Goal: Communication & Community: Answer question/provide support

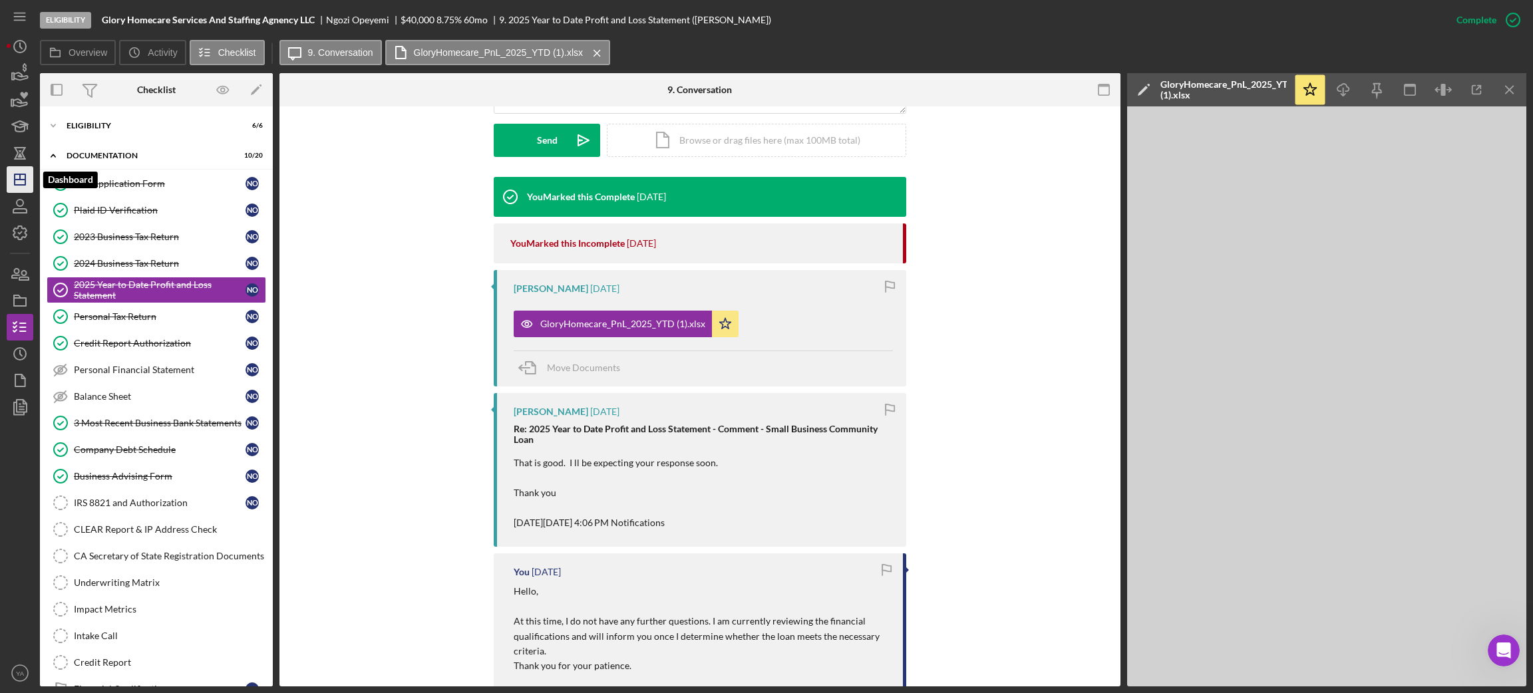
click at [13, 176] on icon "Icon/Dashboard" at bounding box center [19, 179] width 33 height 33
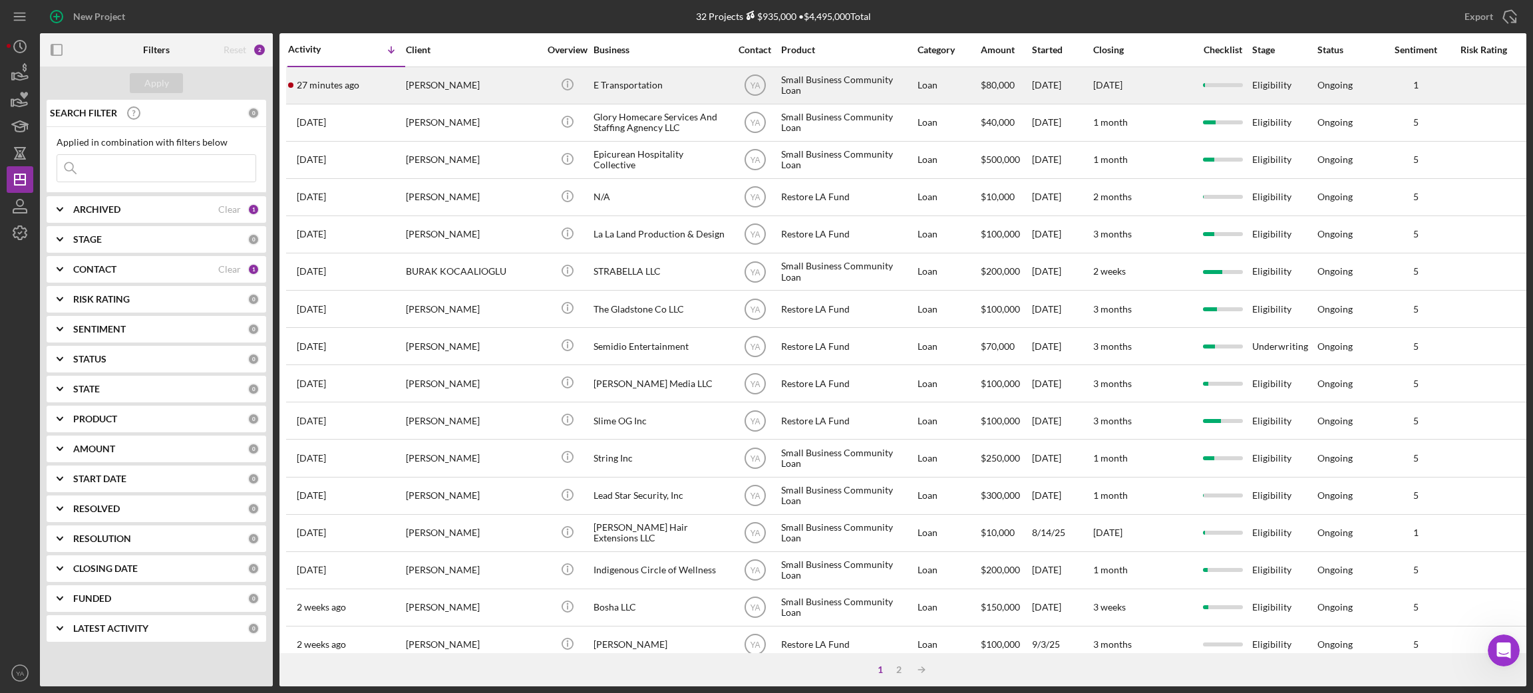
click at [622, 90] on div "E Transportation" at bounding box center [659, 85] width 133 height 35
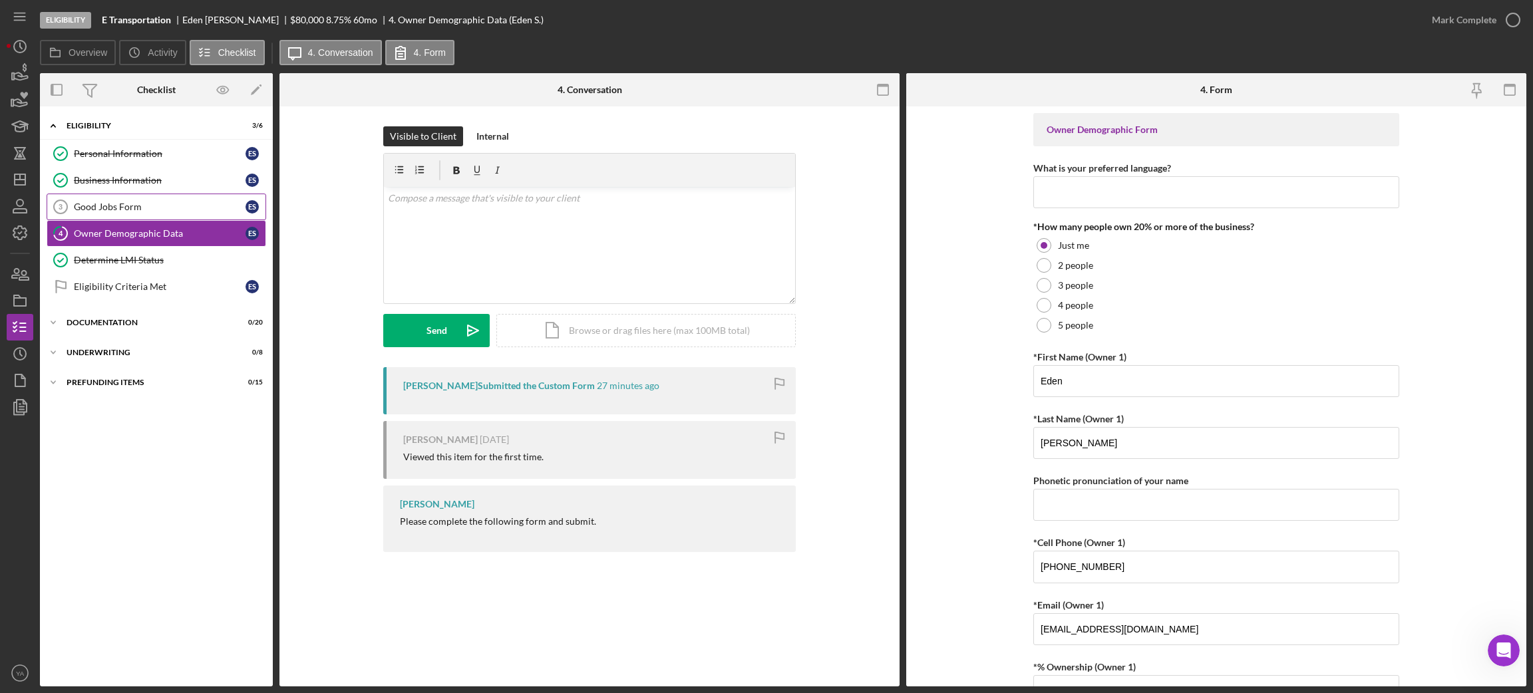
click at [209, 218] on link "Good Jobs Form 3 Good Jobs Form E S" at bounding box center [157, 207] width 220 height 27
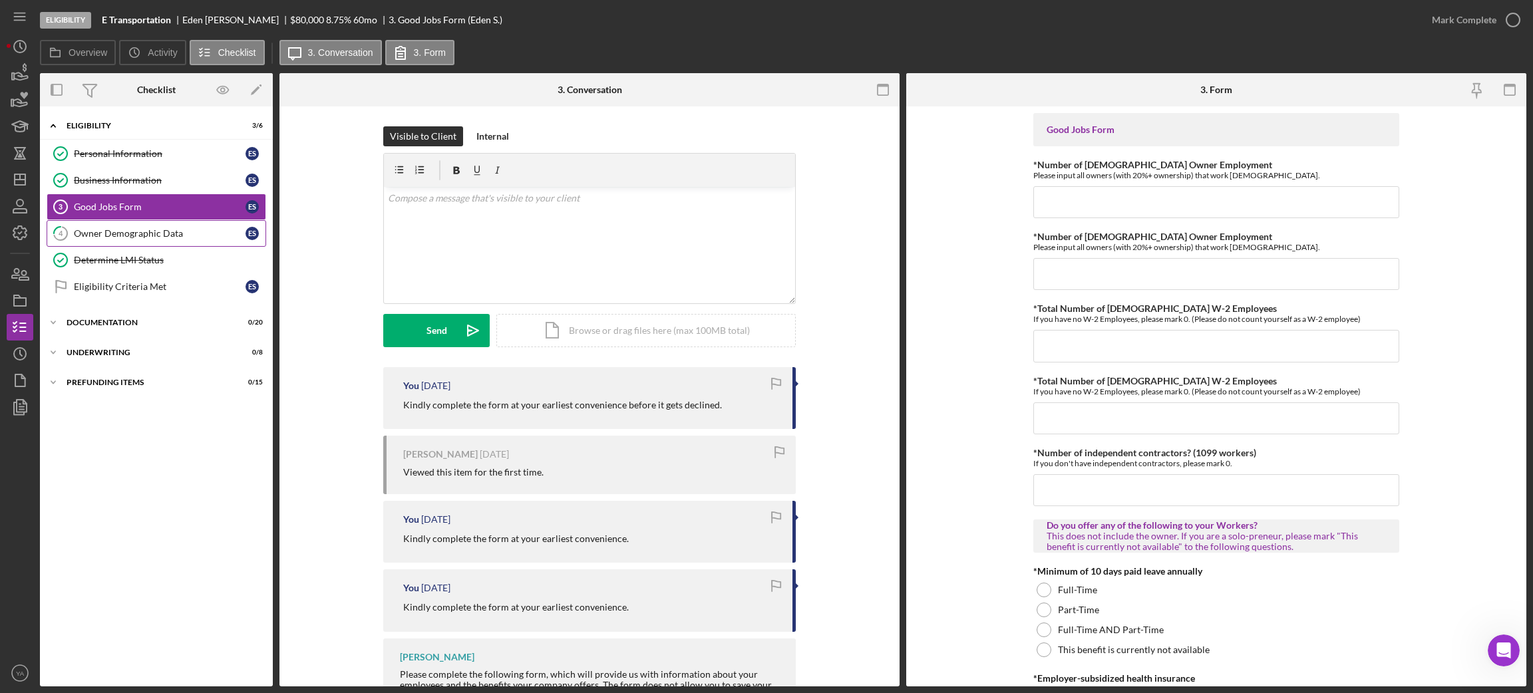
click at [183, 230] on div "Owner Demographic Data" at bounding box center [160, 233] width 172 height 11
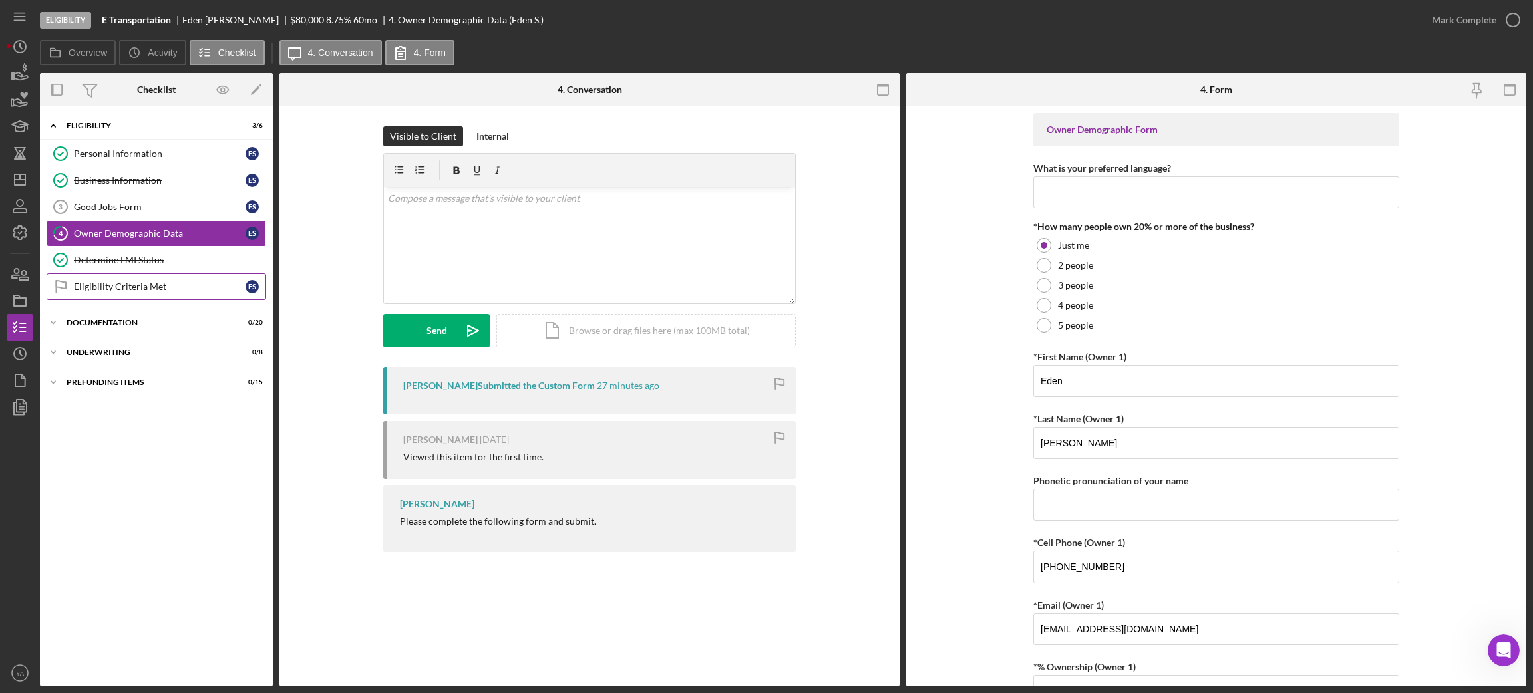
click at [174, 283] on div "Eligibility Criteria Met" at bounding box center [160, 286] width 172 height 11
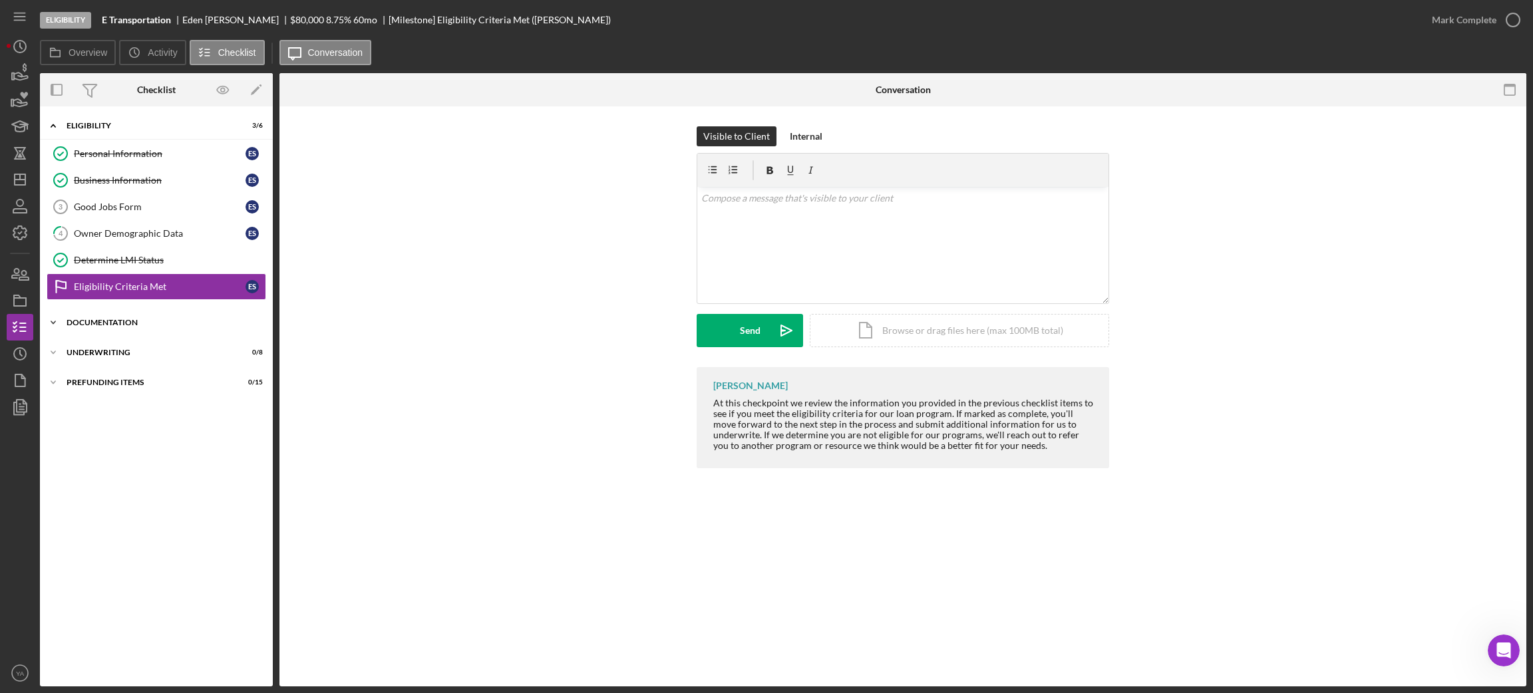
click at [149, 322] on div "Documentation" at bounding box center [162, 323] width 190 height 8
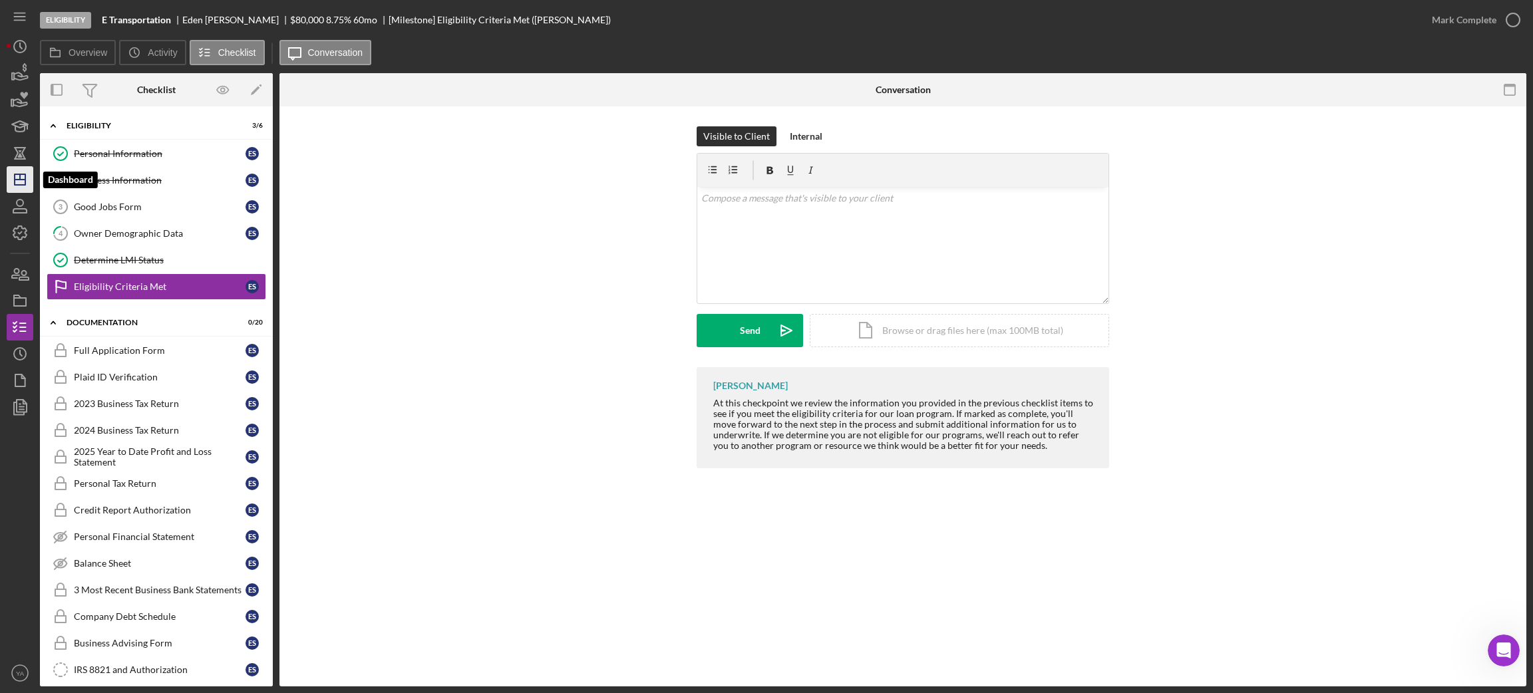
click at [23, 180] on line "button" at bounding box center [20, 180] width 11 height 0
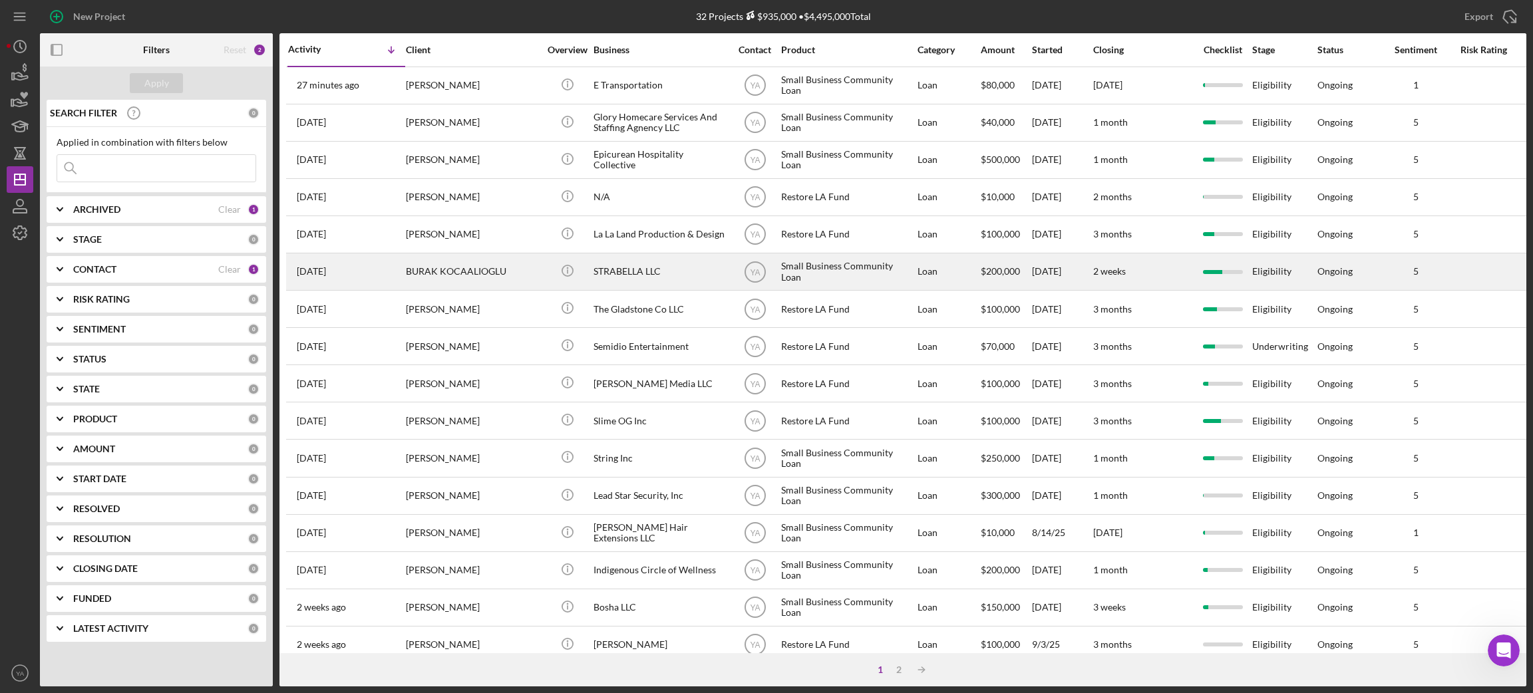
click at [619, 283] on div "STRABELLA LLC" at bounding box center [659, 271] width 133 height 35
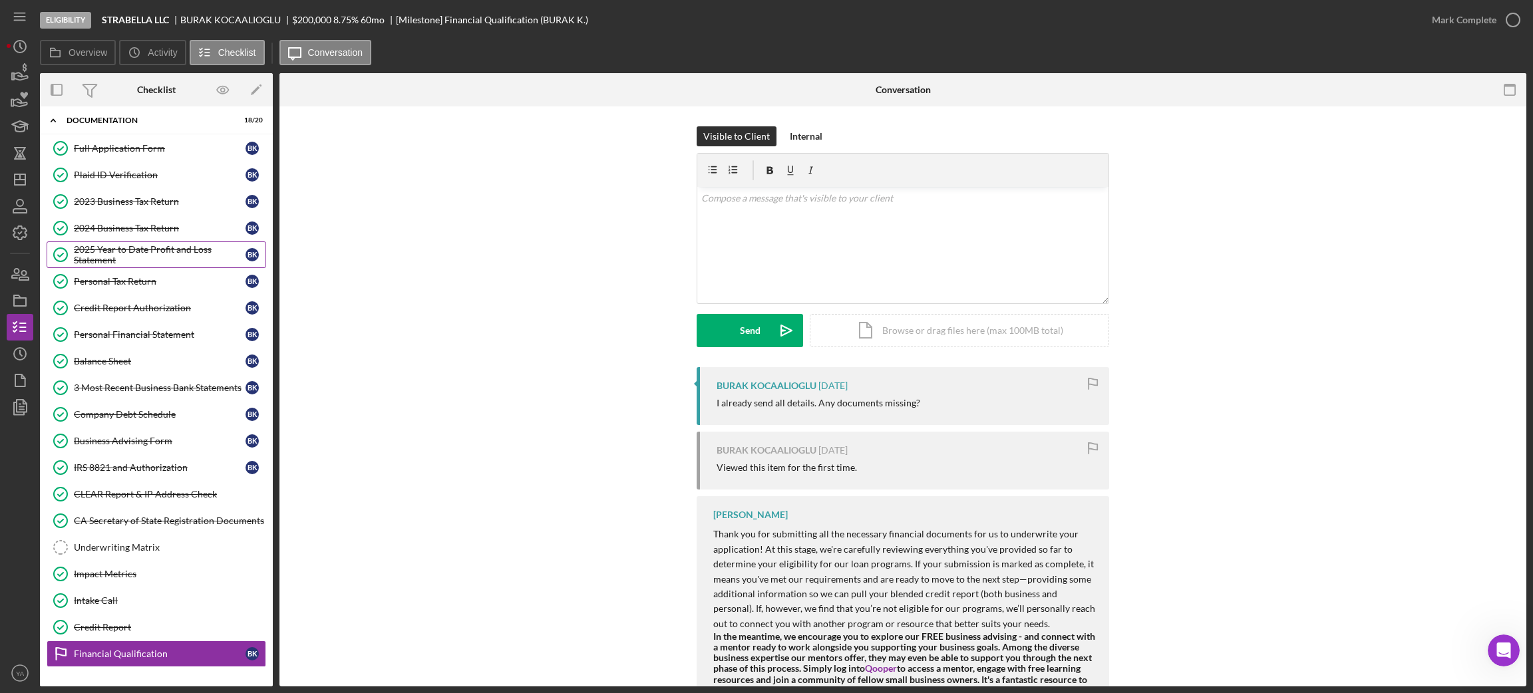
scroll to position [93, 0]
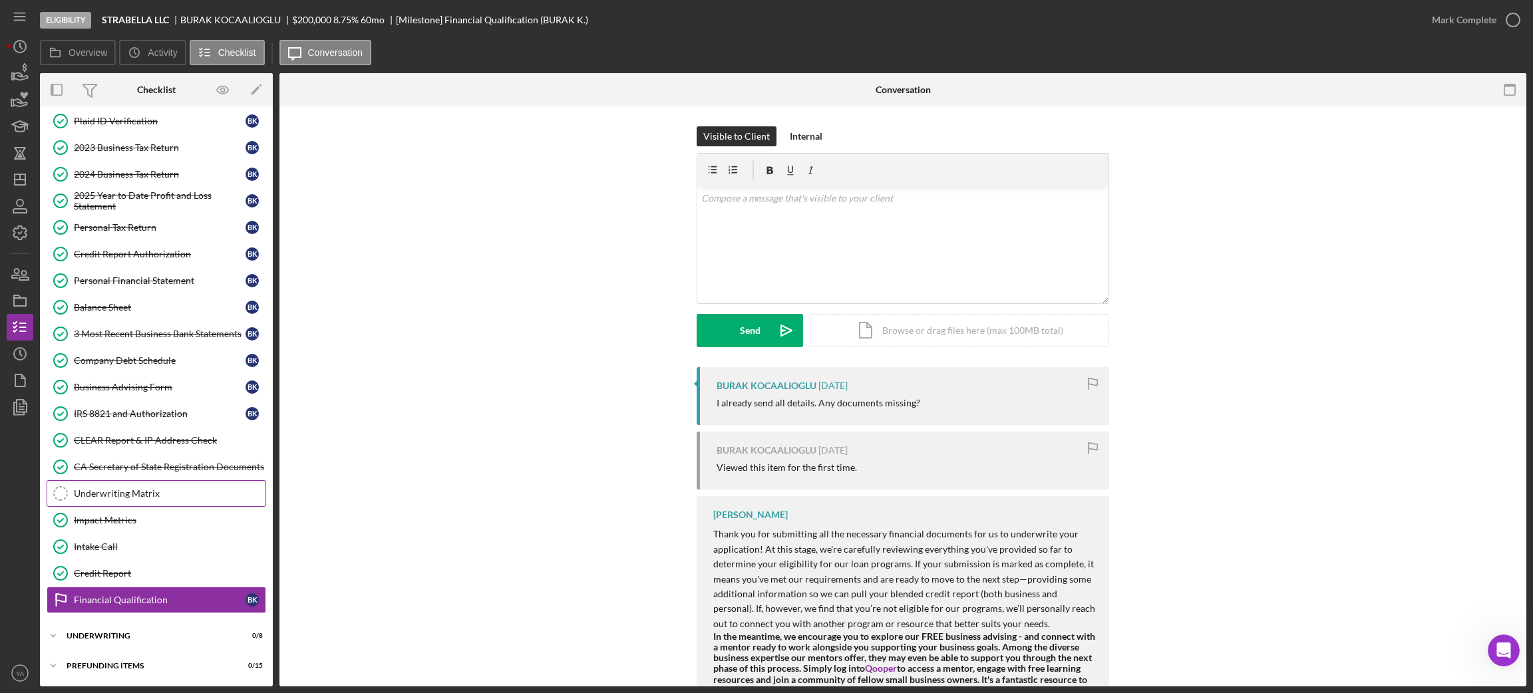
click at [128, 483] on link "Underwriting Matrix Underwriting Matrix" at bounding box center [157, 493] width 220 height 27
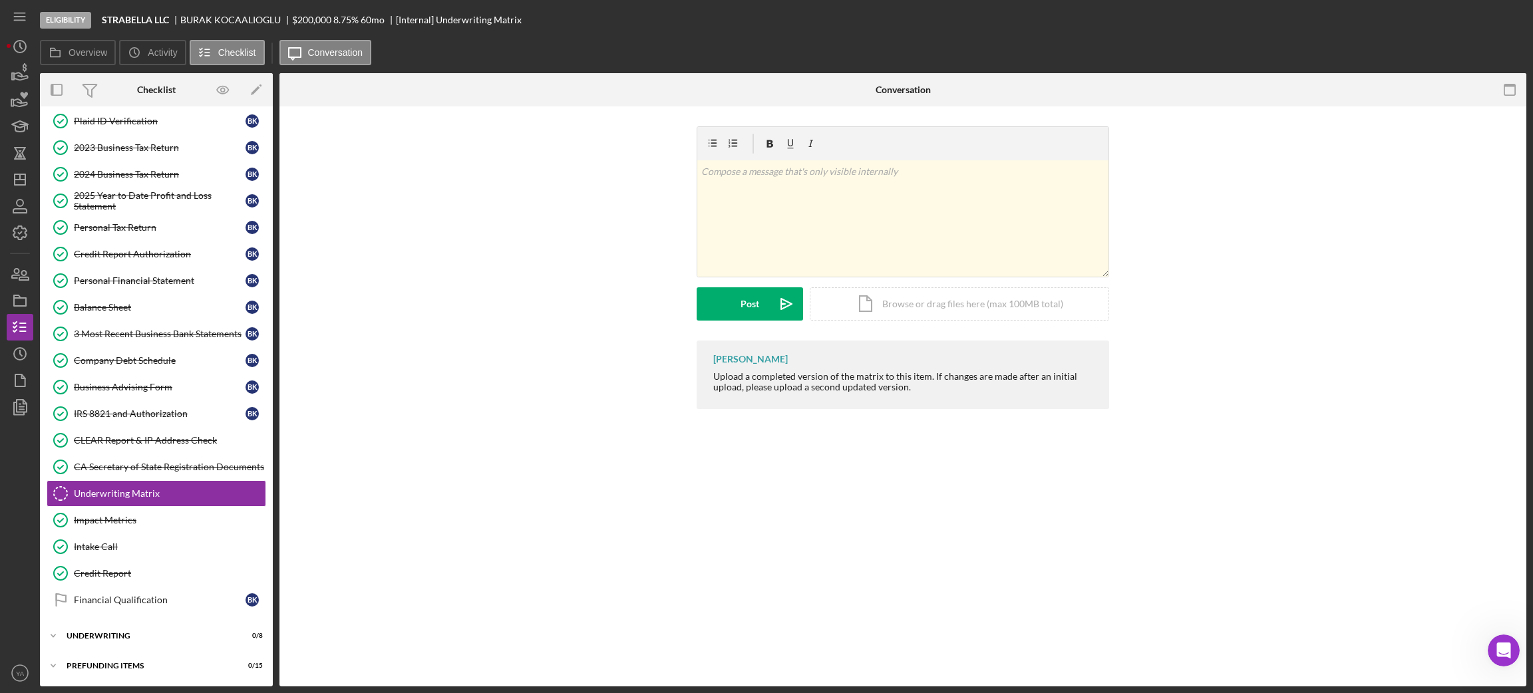
scroll to position [93, 0]
click at [15, 170] on icon "Icon/Dashboard" at bounding box center [19, 179] width 33 height 33
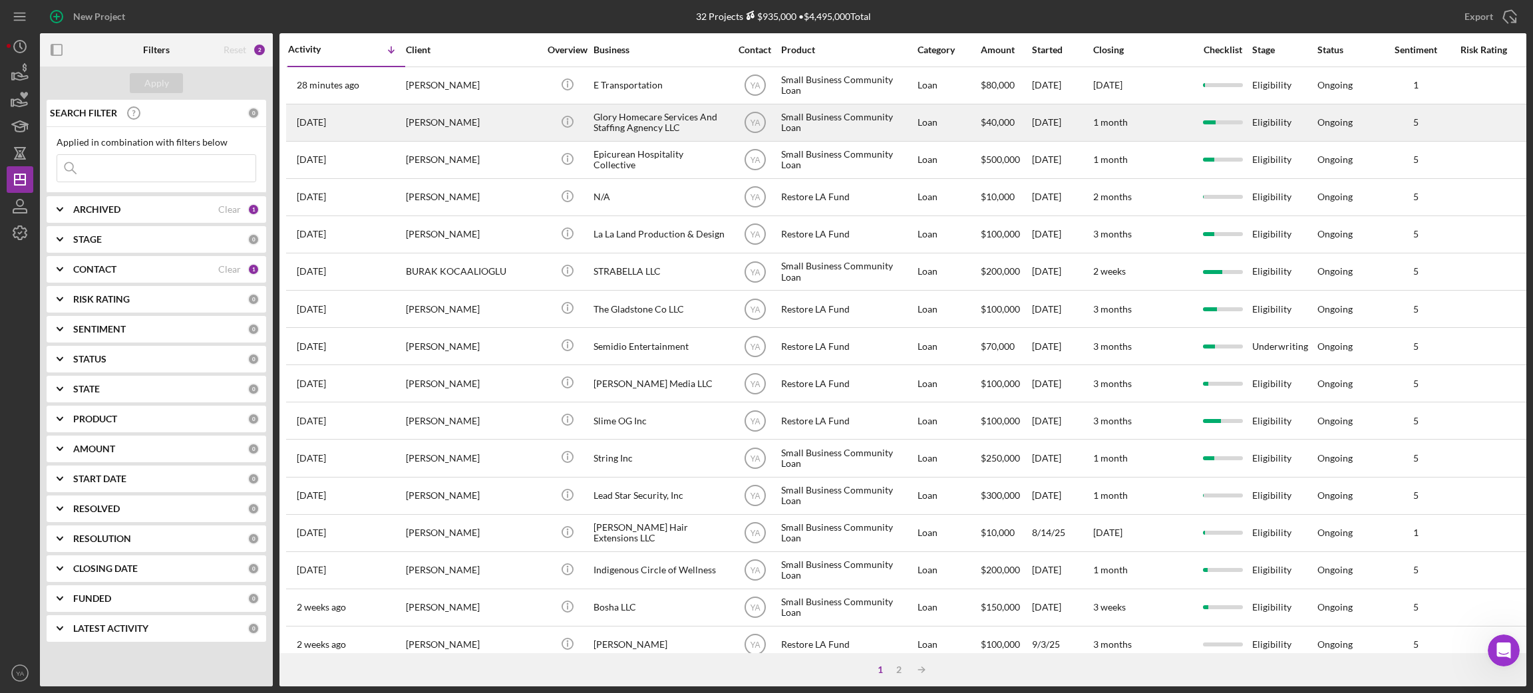
click at [625, 137] on div "Glory Homecare Services And Staffing Agnency LLC" at bounding box center [659, 122] width 133 height 35
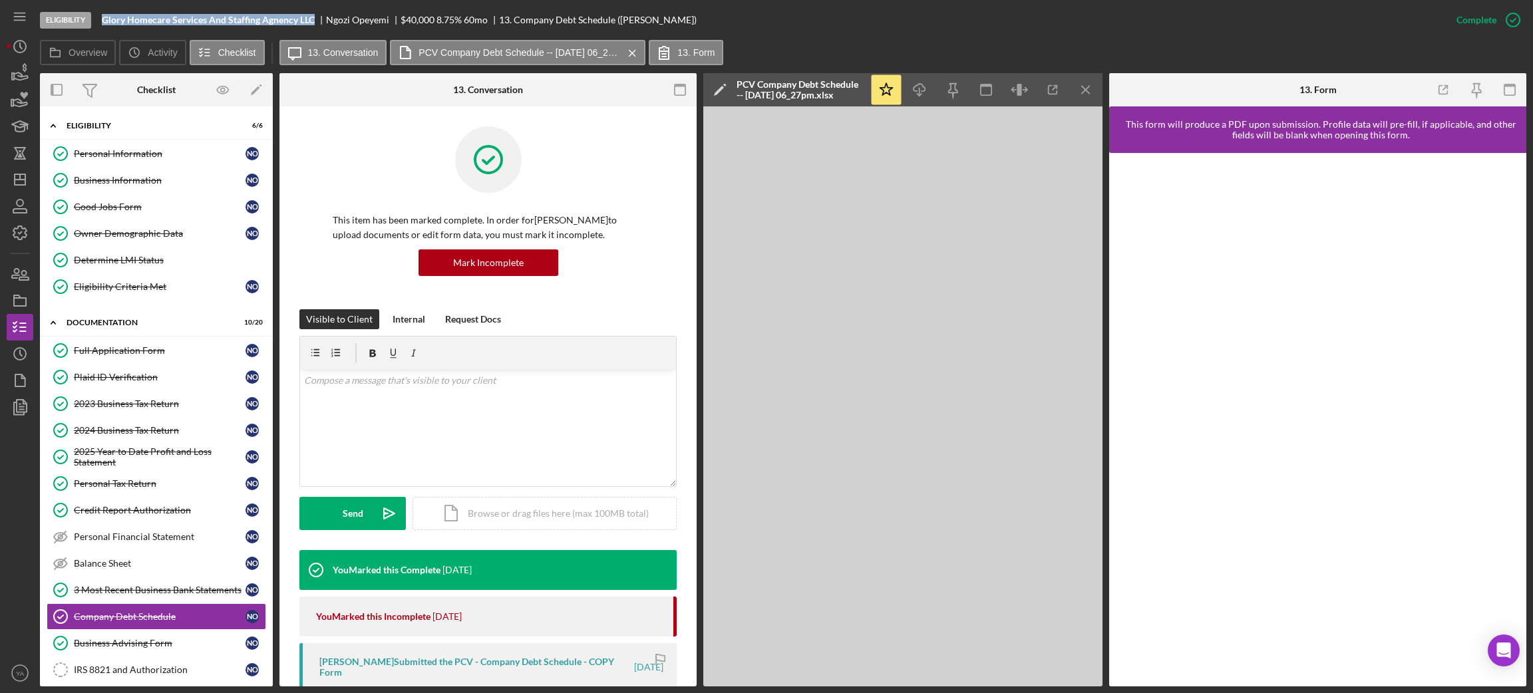
scroll to position [252, 0]
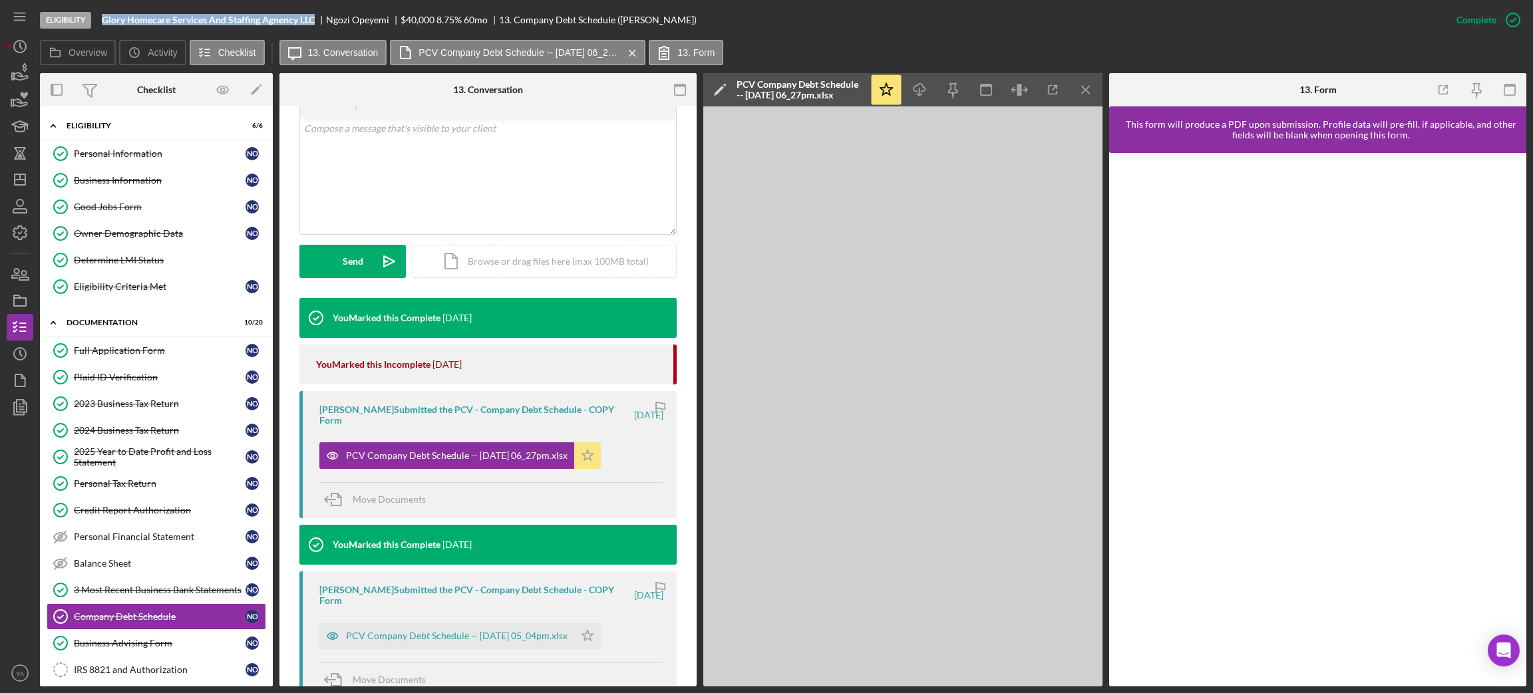
click at [601, 452] on icon "Icon/Star" at bounding box center [587, 455] width 27 height 27
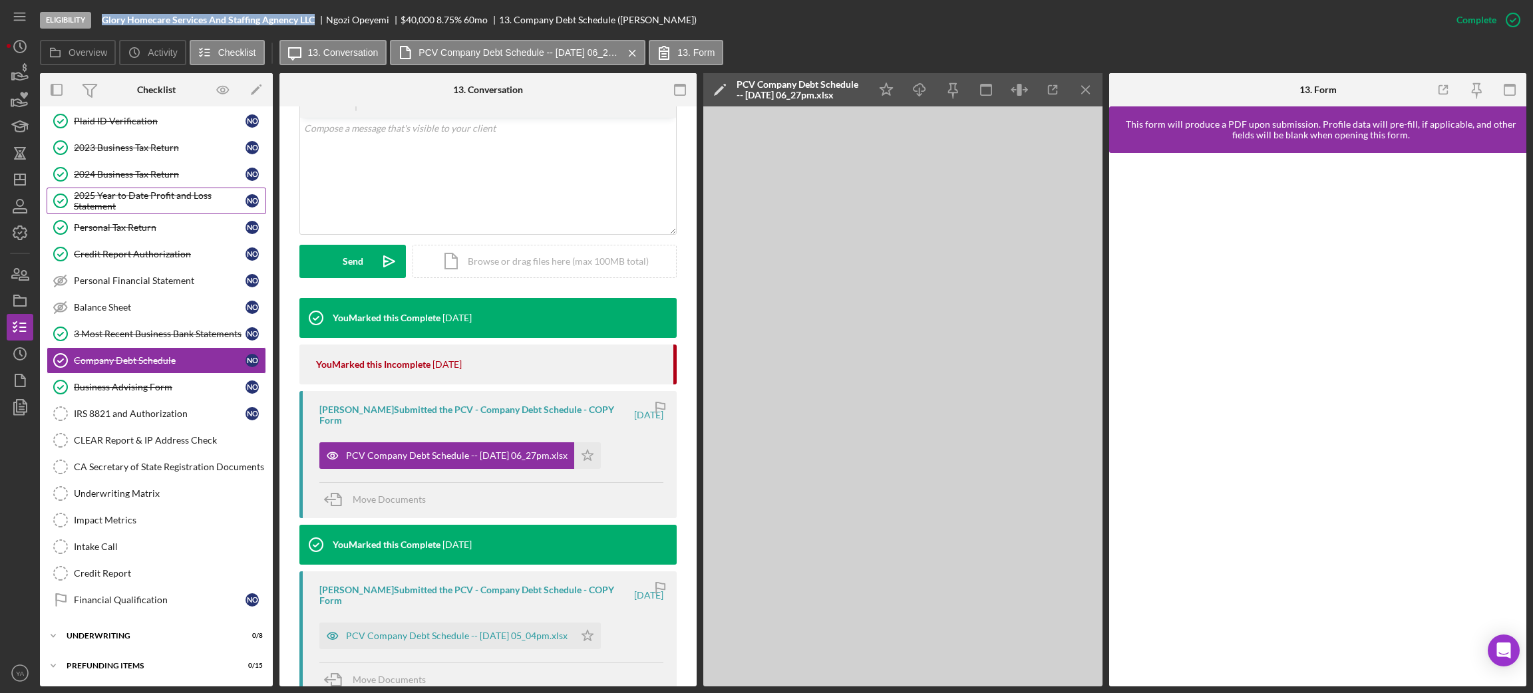
scroll to position [261, 0]
click at [134, 596] on div "Financial Qualification" at bounding box center [160, 600] width 172 height 11
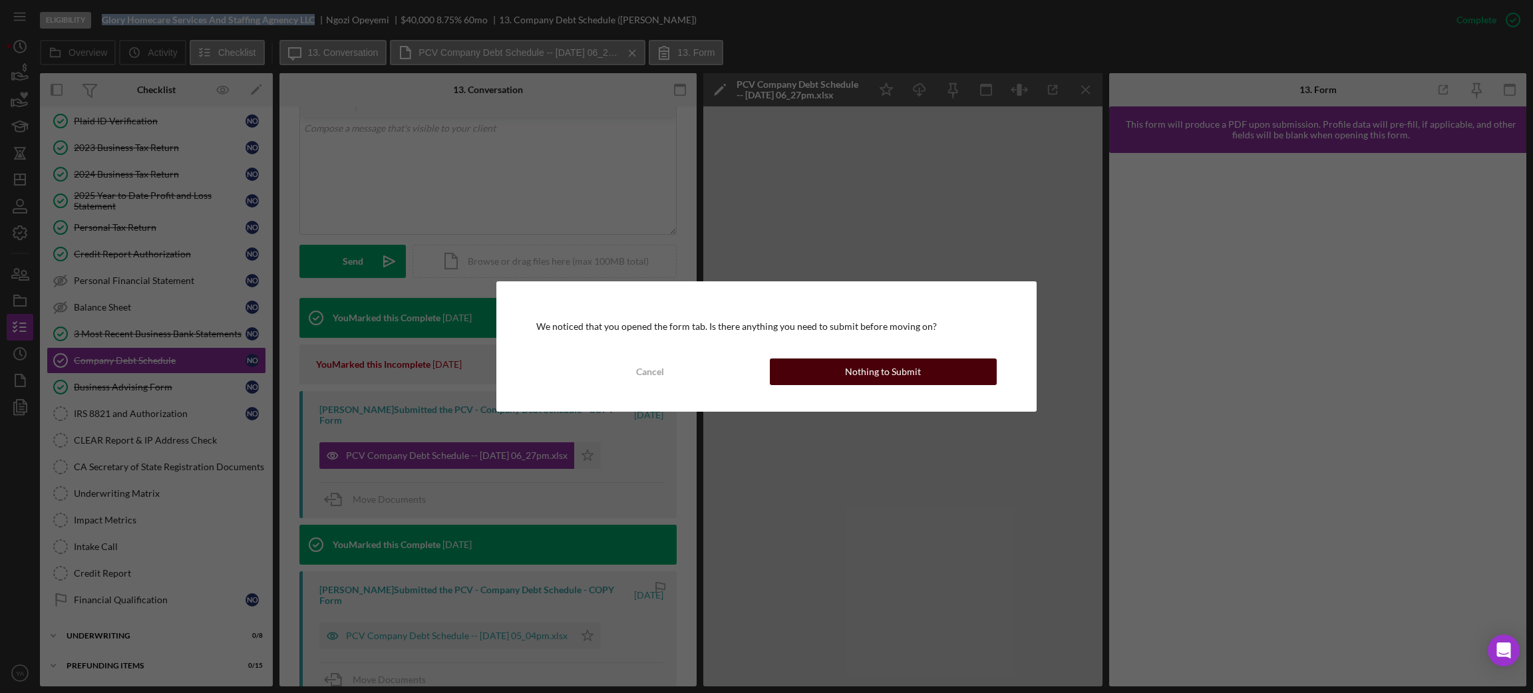
click at [895, 365] on div "Nothing to Submit" at bounding box center [883, 372] width 76 height 27
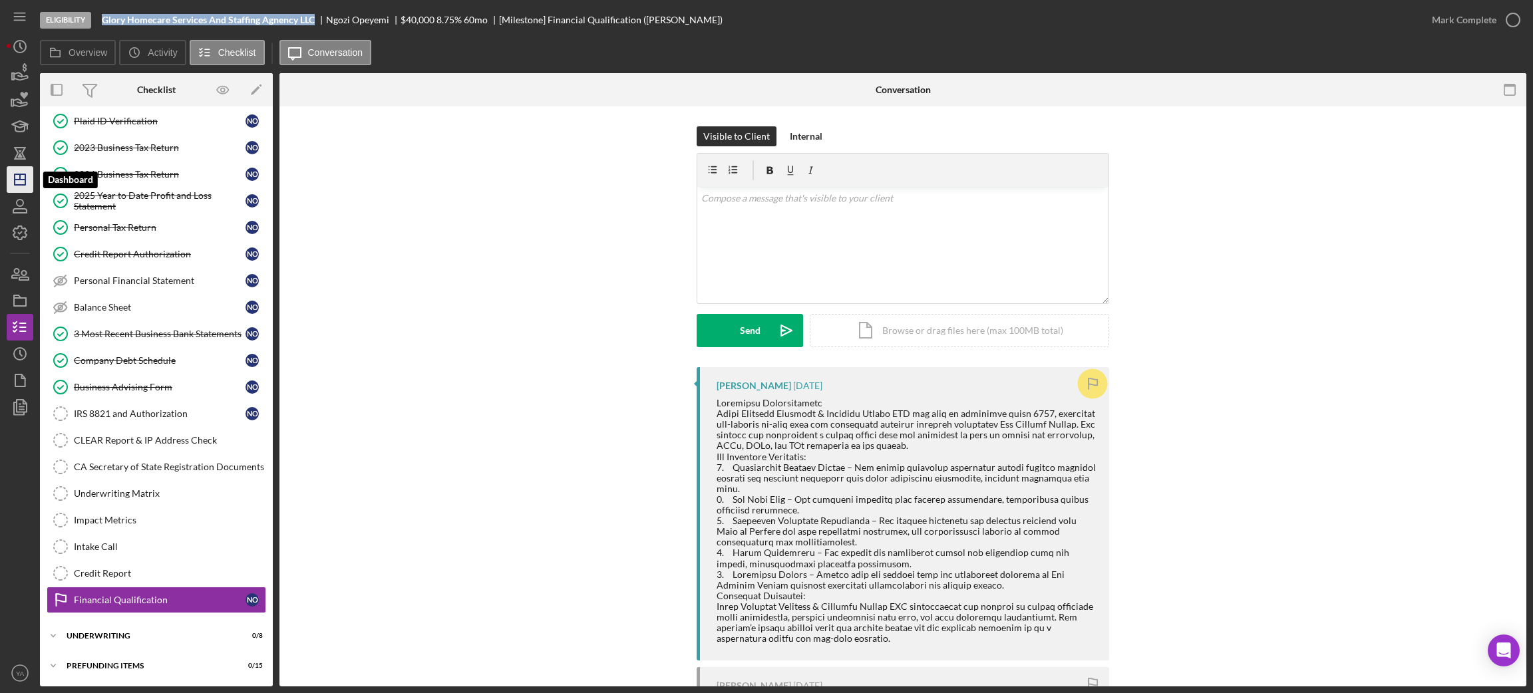
click at [18, 186] on icon "Icon/Dashboard" at bounding box center [19, 179] width 33 height 33
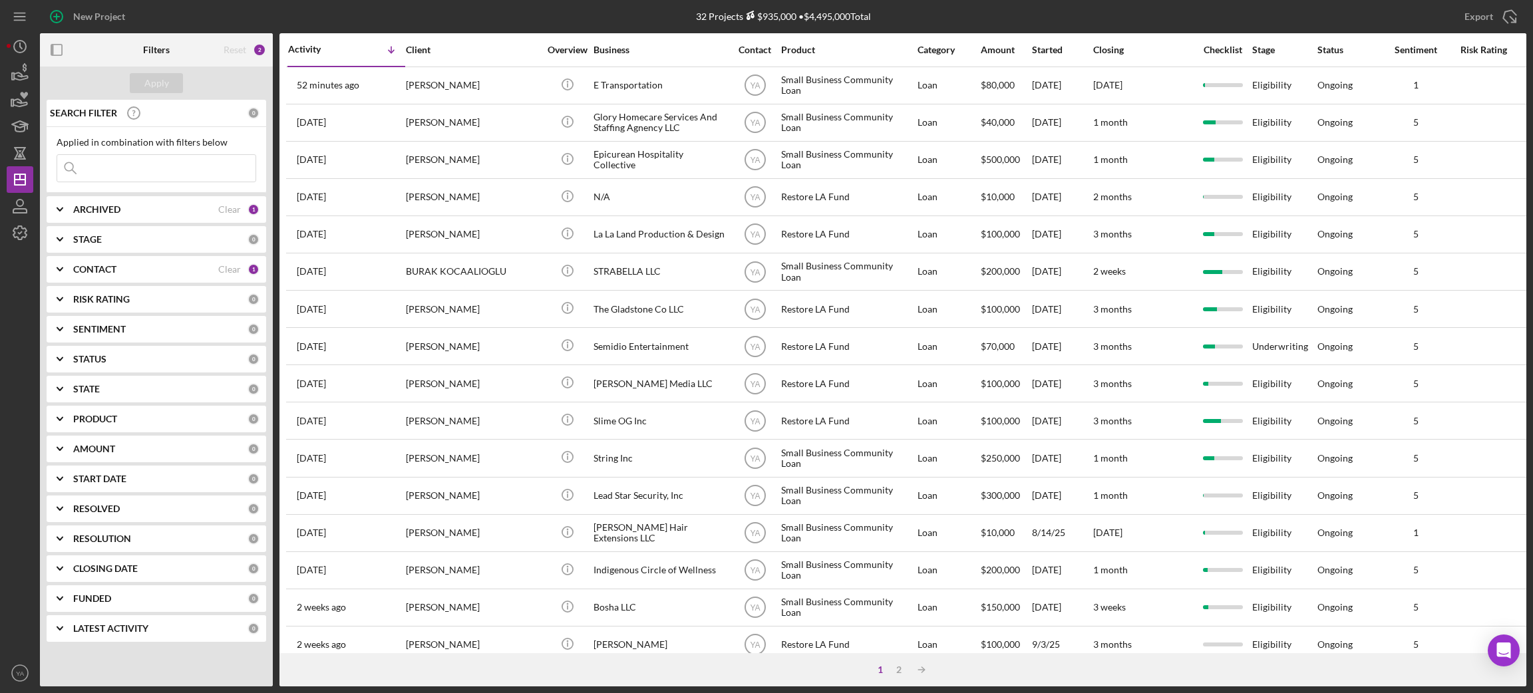
click at [150, 213] on div "ARCHIVED" at bounding box center [145, 209] width 145 height 11
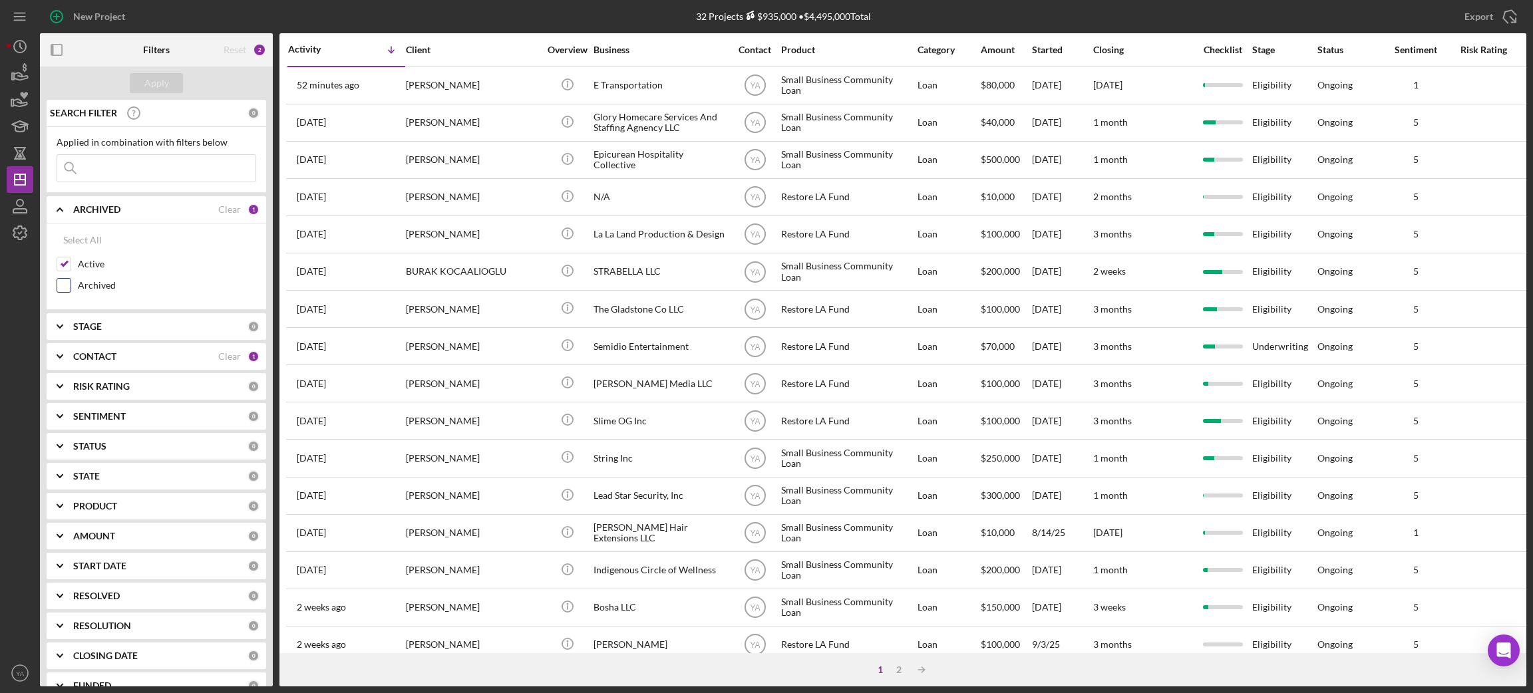
click at [98, 282] on label "Archived" at bounding box center [167, 285] width 178 height 13
click at [71, 282] on input "Archived" at bounding box center [63, 285] width 13 height 13
checkbox input "true"
click at [170, 82] on button "Apply" at bounding box center [156, 83] width 53 height 20
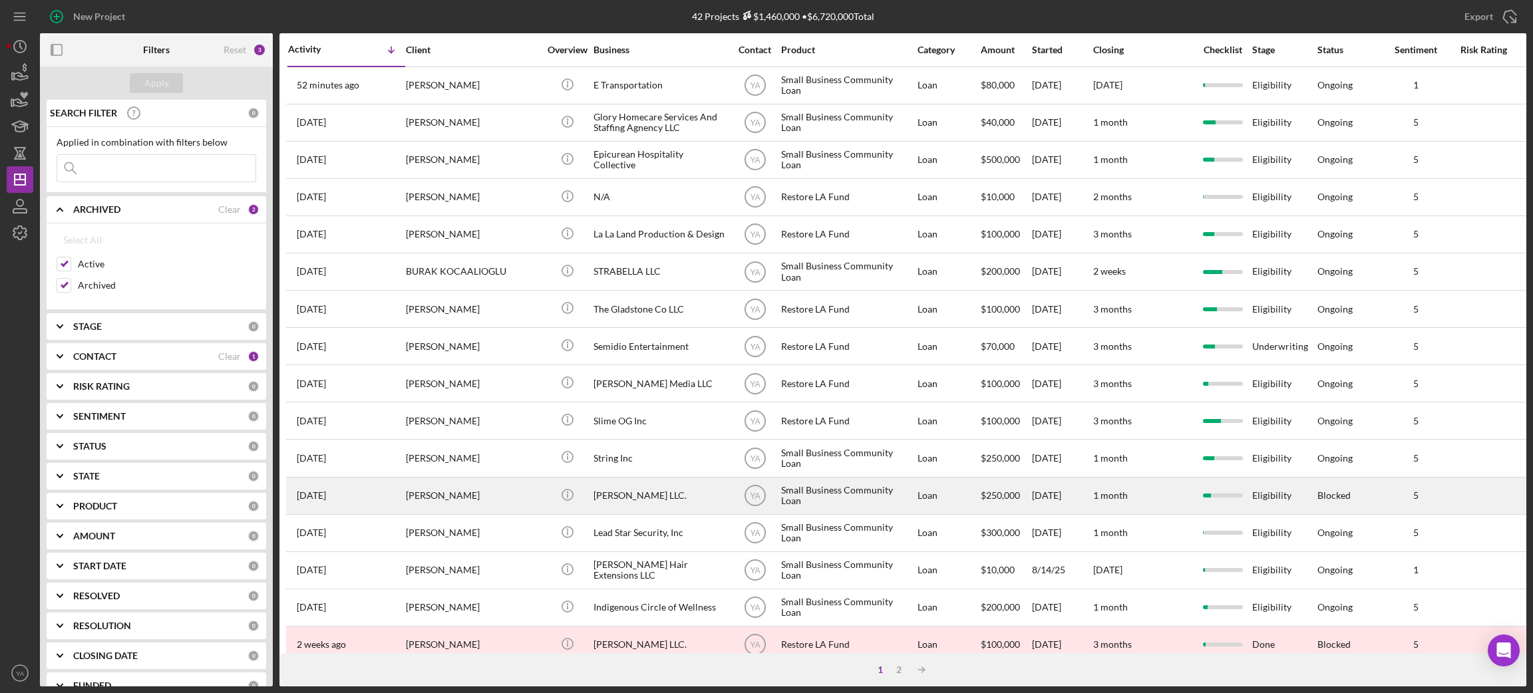
click at [695, 490] on div "[PERSON_NAME] LLC." at bounding box center [659, 495] width 133 height 35
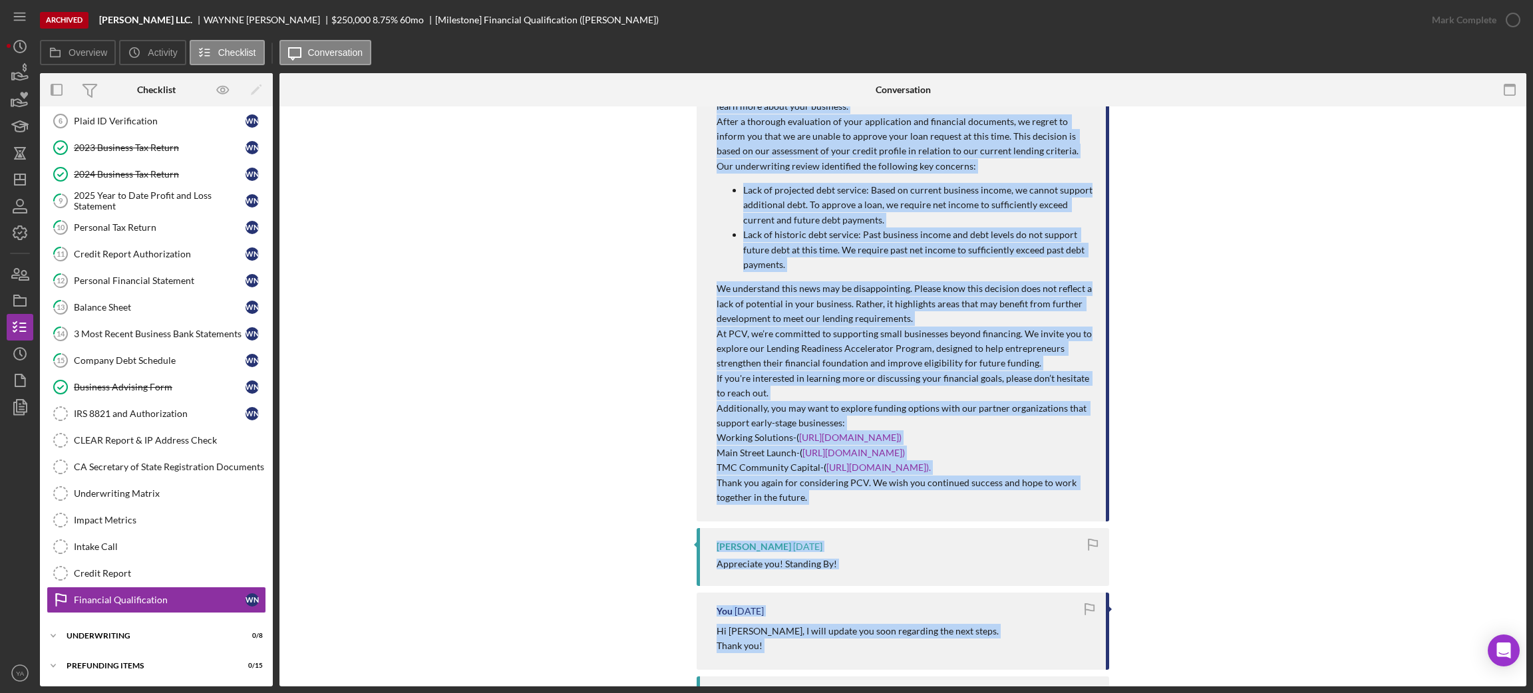
scroll to position [1235, 0]
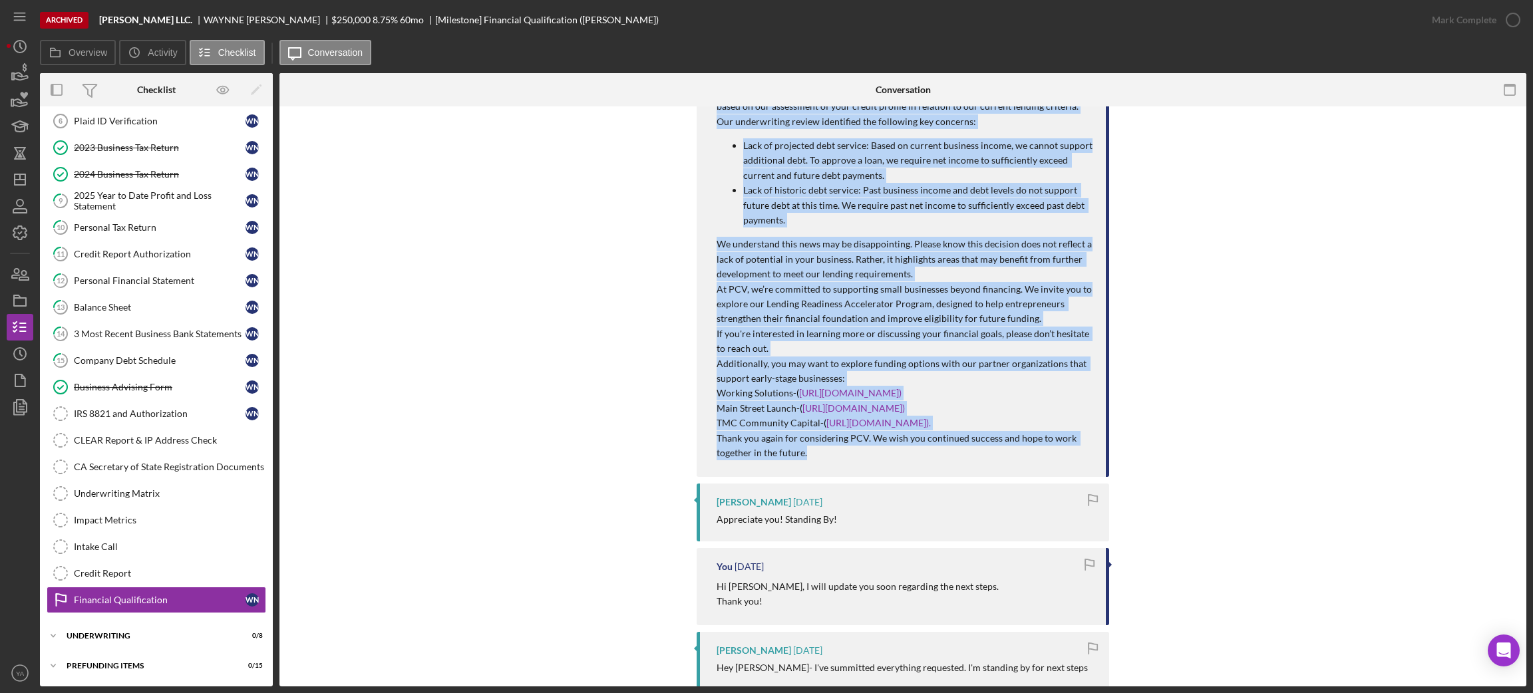
drag, startPoint x: 714, startPoint y: 177, endPoint x: 818, endPoint y: 460, distance: 301.8
click at [818, 460] on div "Hello [PERSON_NAME], I hope you're doing well. Thank you for considering Pacifi…" at bounding box center [904, 235] width 376 height 450
copy div "Hello [PERSON_NAME], I hope you're doing well. Thank you for considering Pacifi…"
click at [17, 174] on polygon "button" at bounding box center [20, 179] width 11 height 11
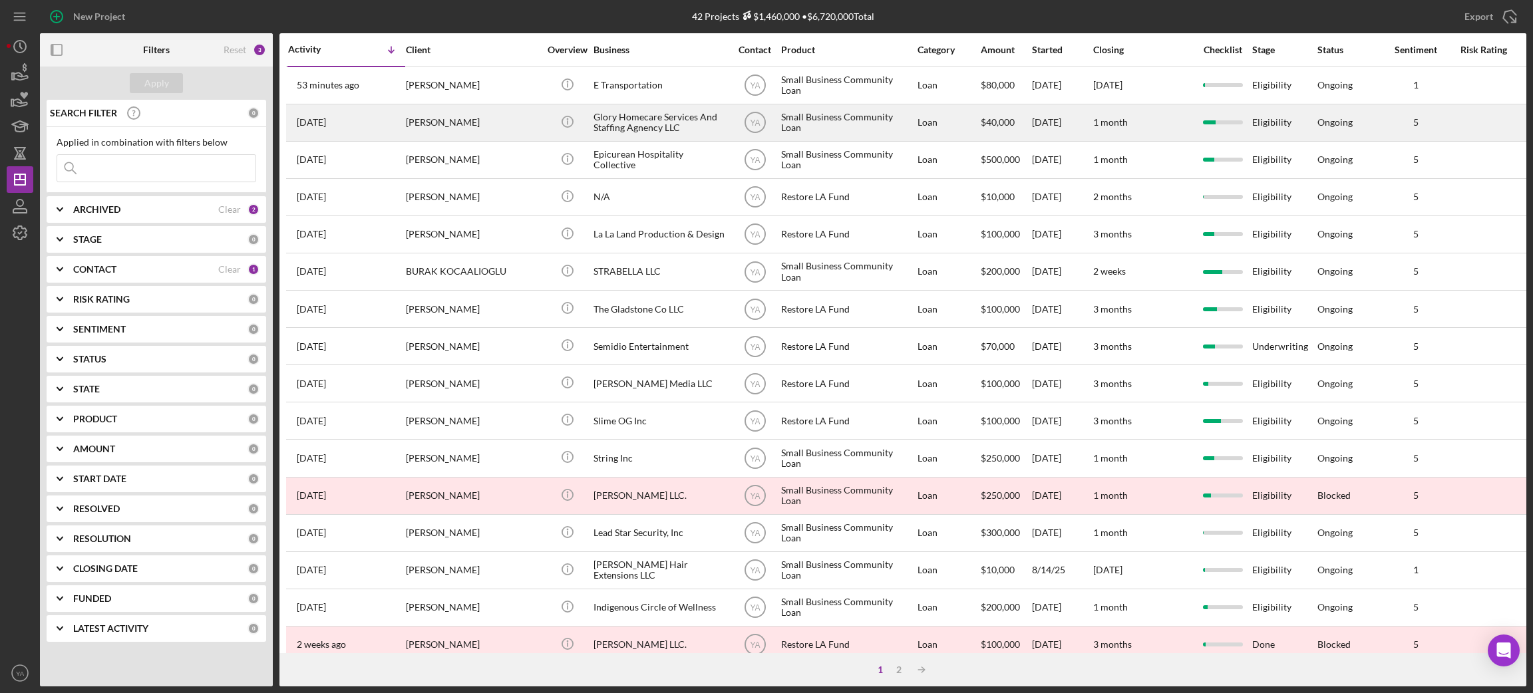
click at [681, 128] on div "Glory Homecare Services And Staffing Agnency LLC" at bounding box center [659, 122] width 133 height 35
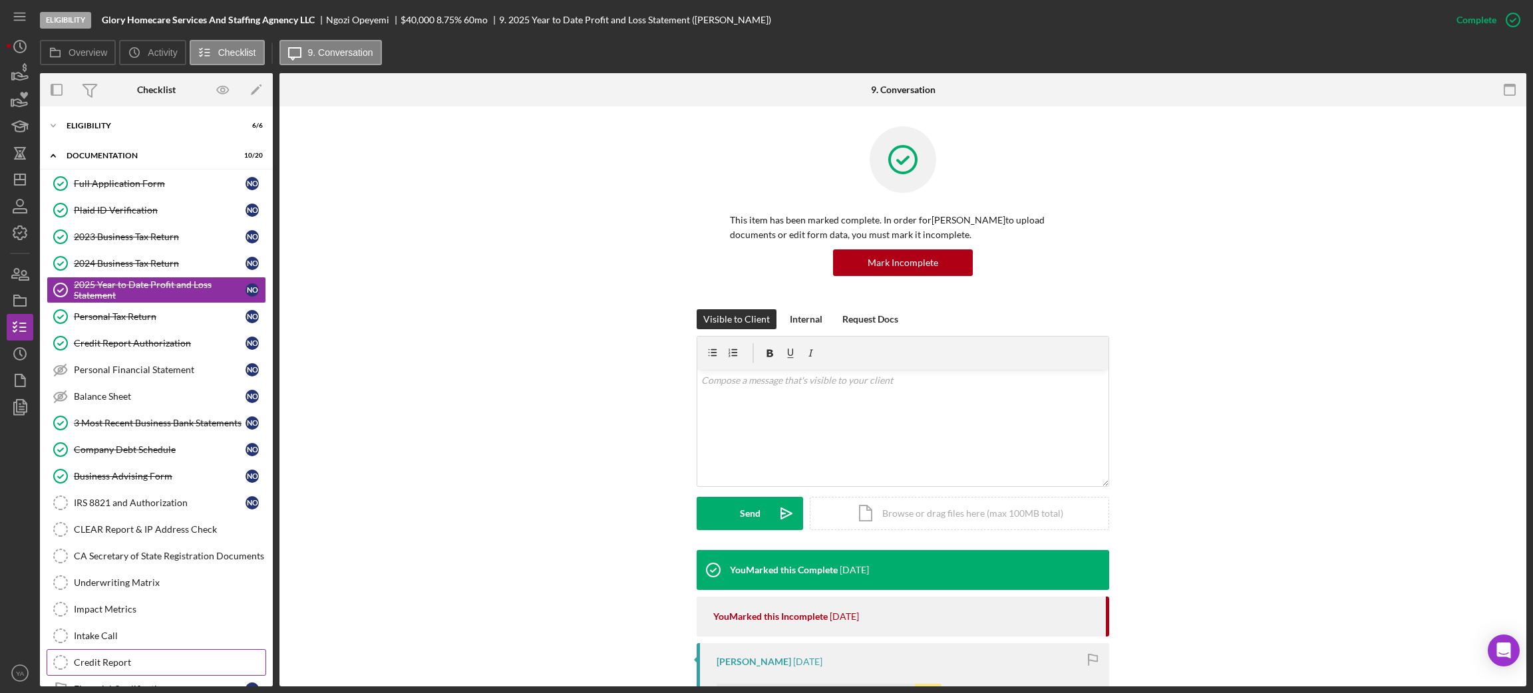
scroll to position [93, 0]
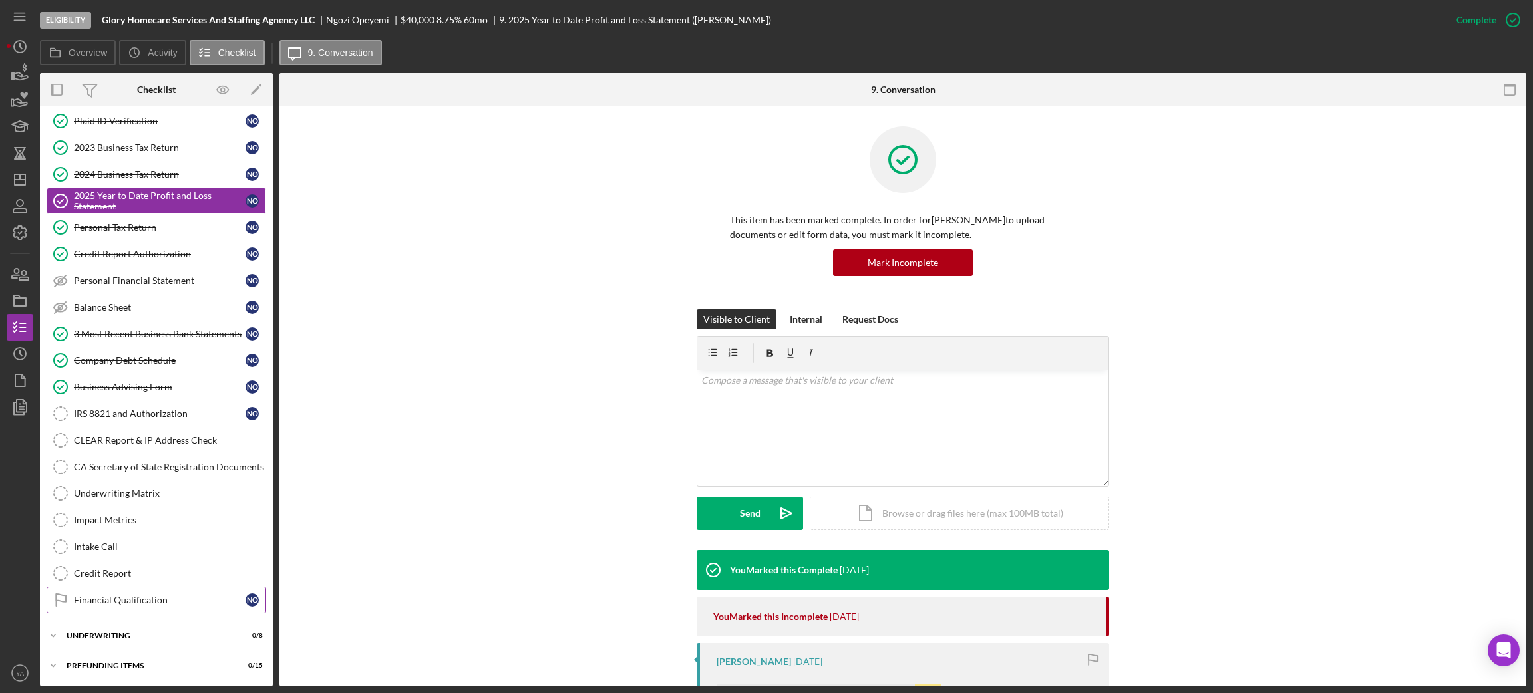
click at [162, 601] on div "Financial Qualification" at bounding box center [160, 600] width 172 height 11
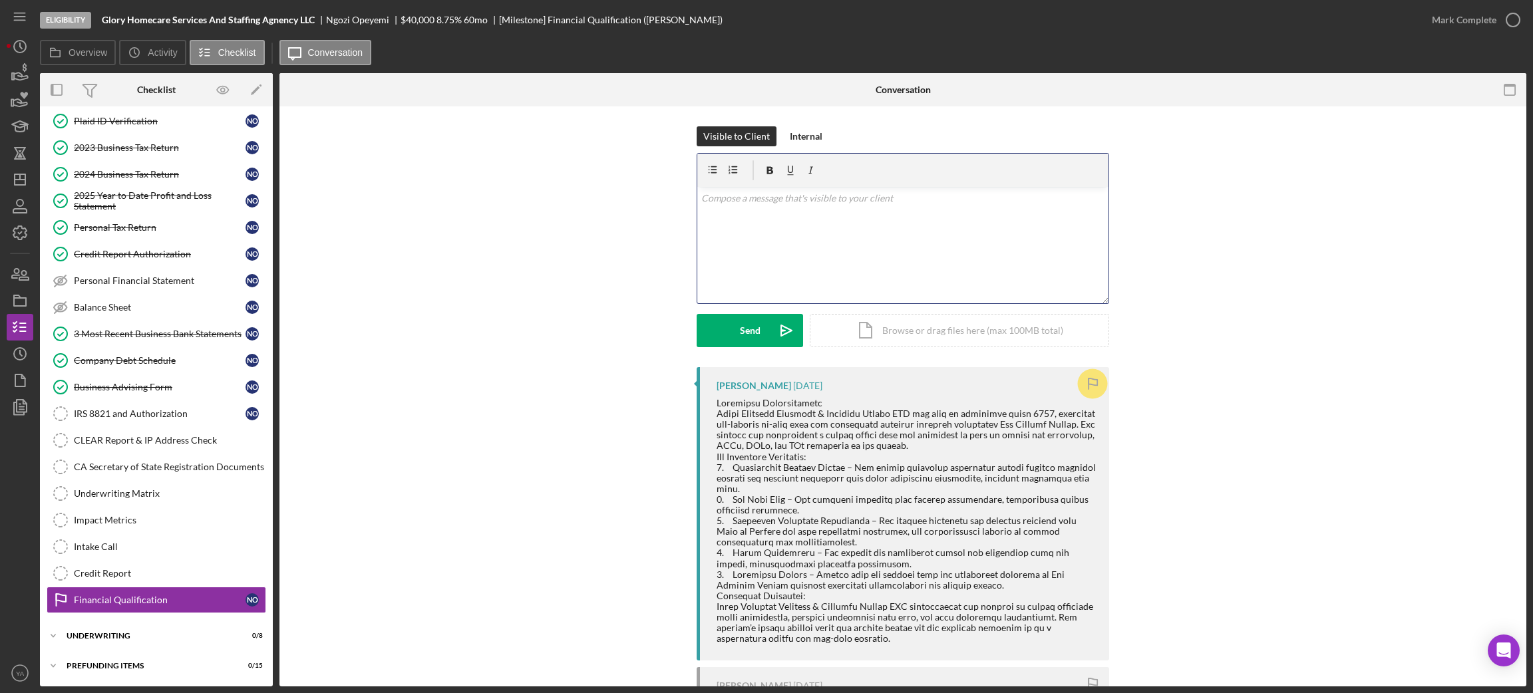
click at [871, 262] on div "v Color teal Color pink Remove color Add row above Add row below Add column bef…" at bounding box center [902, 245] width 411 height 116
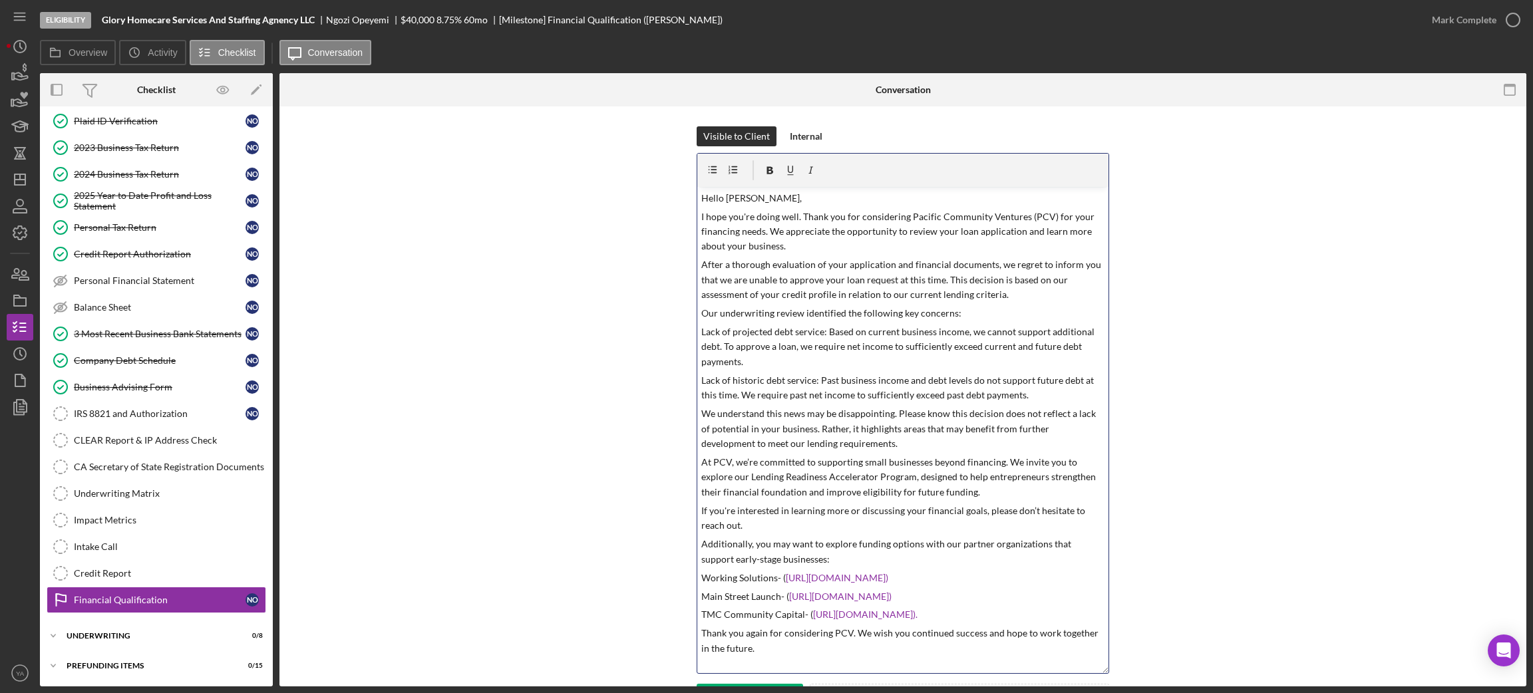
drag, startPoint x: 1101, startPoint y: 301, endPoint x: 1051, endPoint y: 665, distance: 367.3
click at [1051, 665] on div "v Color teal Color pink Remove color Add row above Add row below Add column bef…" at bounding box center [903, 413] width 412 height 521
click at [775, 196] on p "Hello [PERSON_NAME]," at bounding box center [903, 198] width 404 height 15
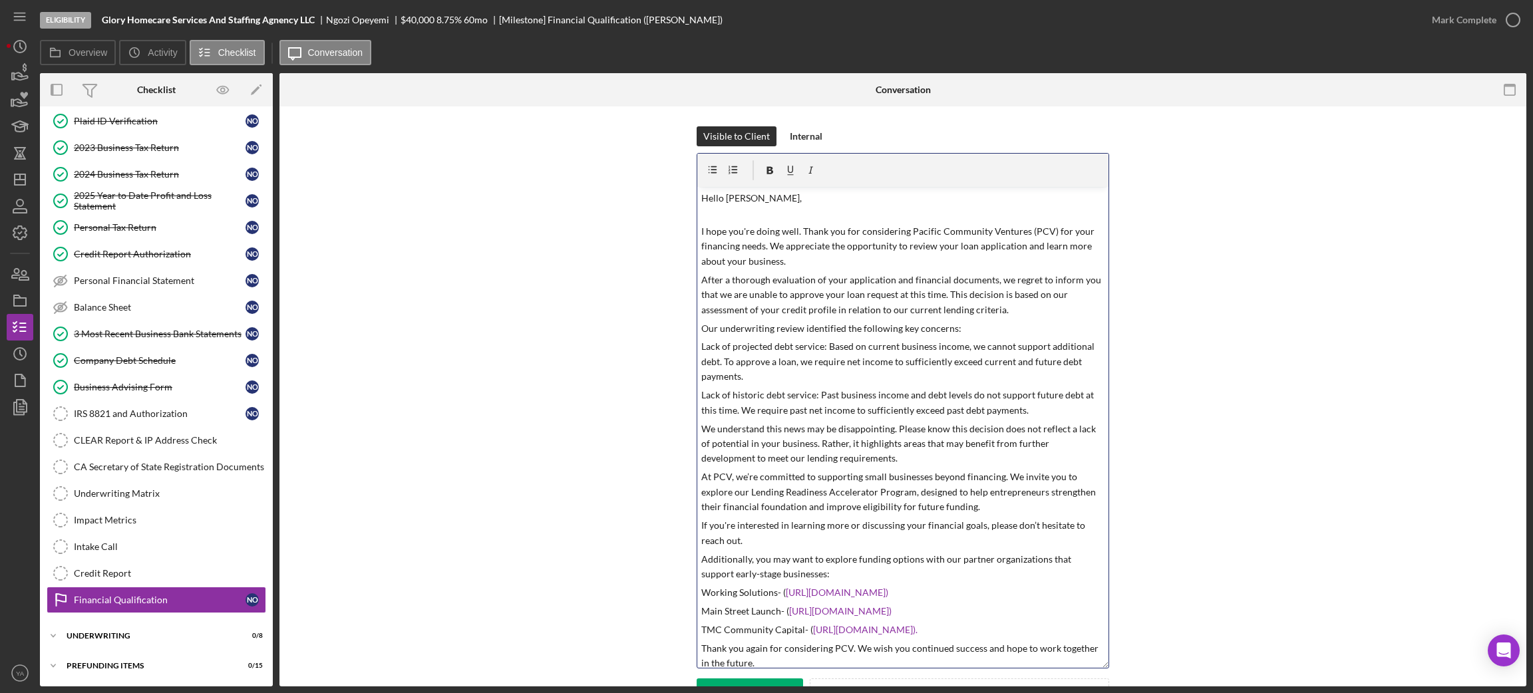
click at [736, 197] on p "Hello [PERSON_NAME]," at bounding box center [903, 206] width 404 height 30
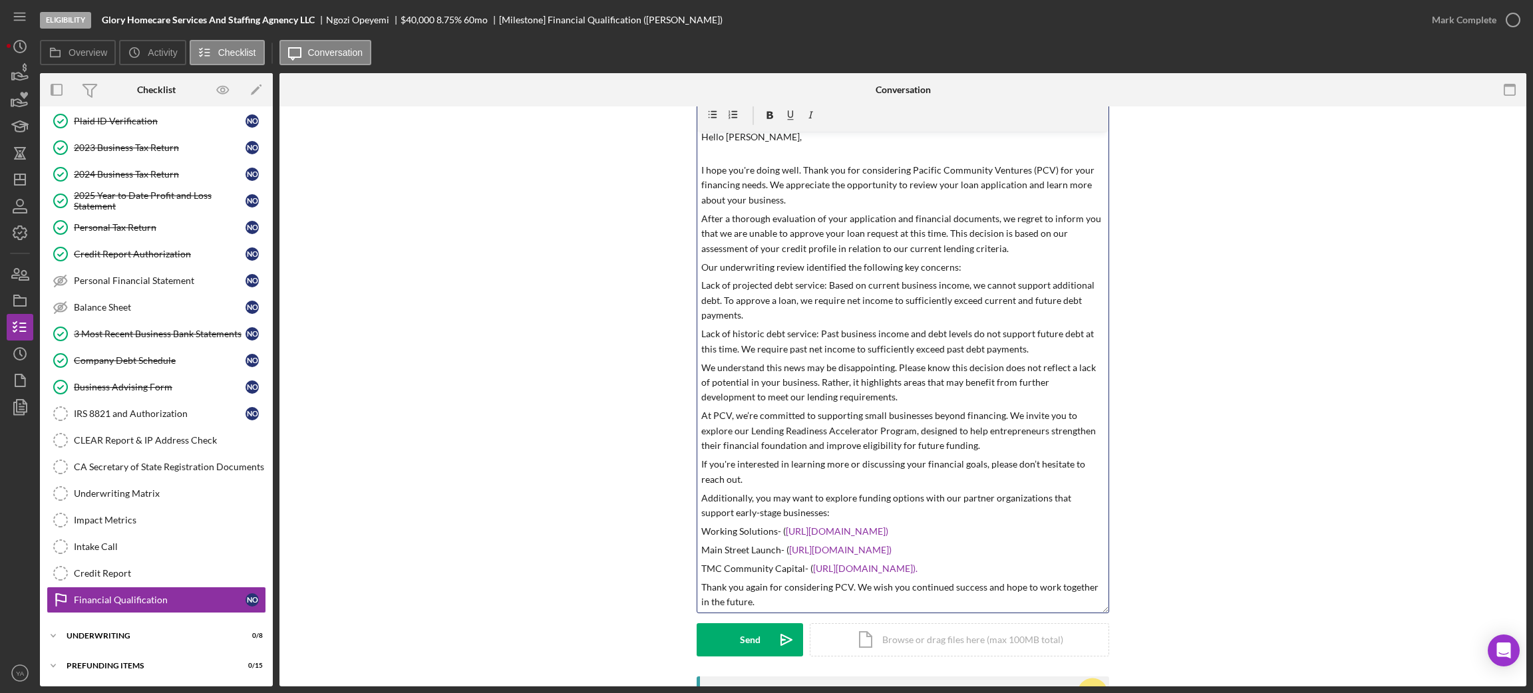
scroll to position [52, 0]
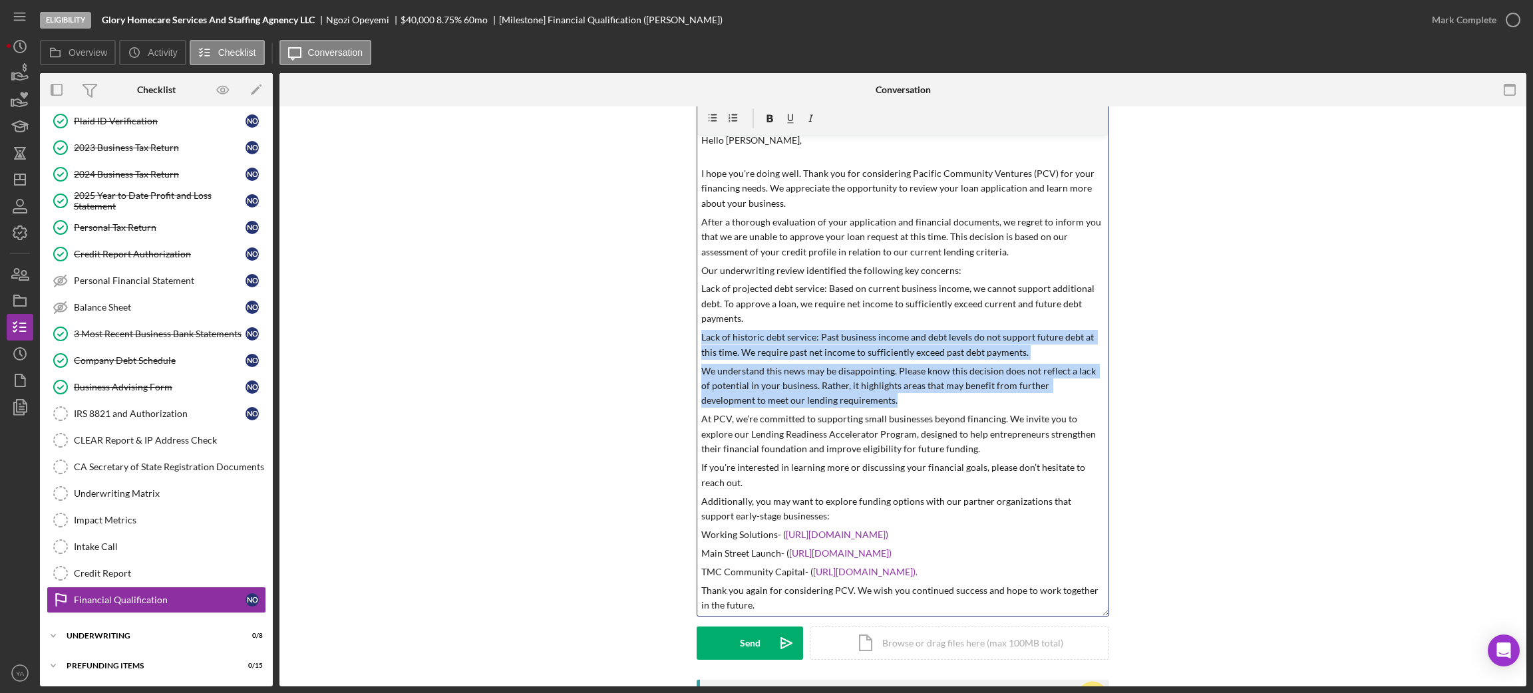
drag, startPoint x: 697, startPoint y: 338, endPoint x: 835, endPoint y: 400, distance: 151.2
click at [835, 400] on div "v Color teal Color pink Remove color Add row above Add row below Add column bef…" at bounding box center [902, 375] width 411 height 481
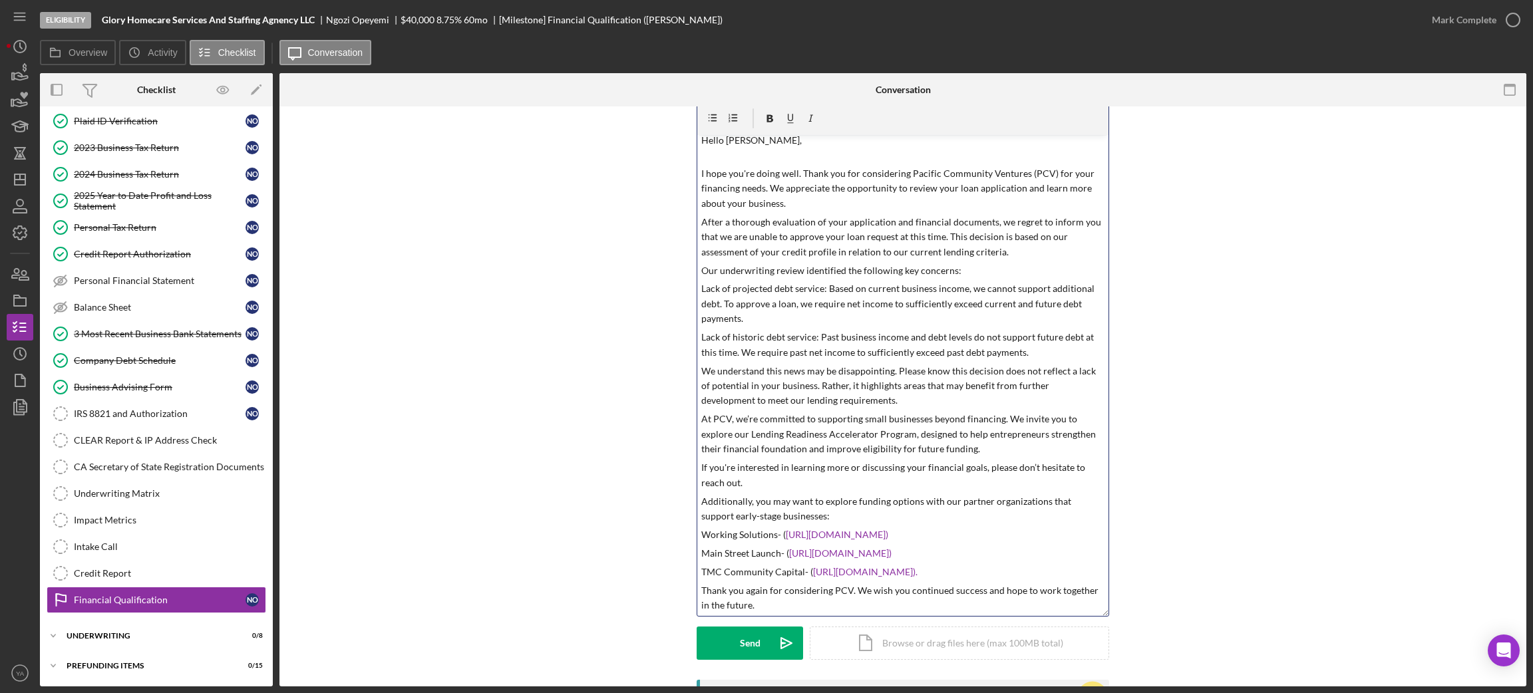
scroll to position [0, 0]
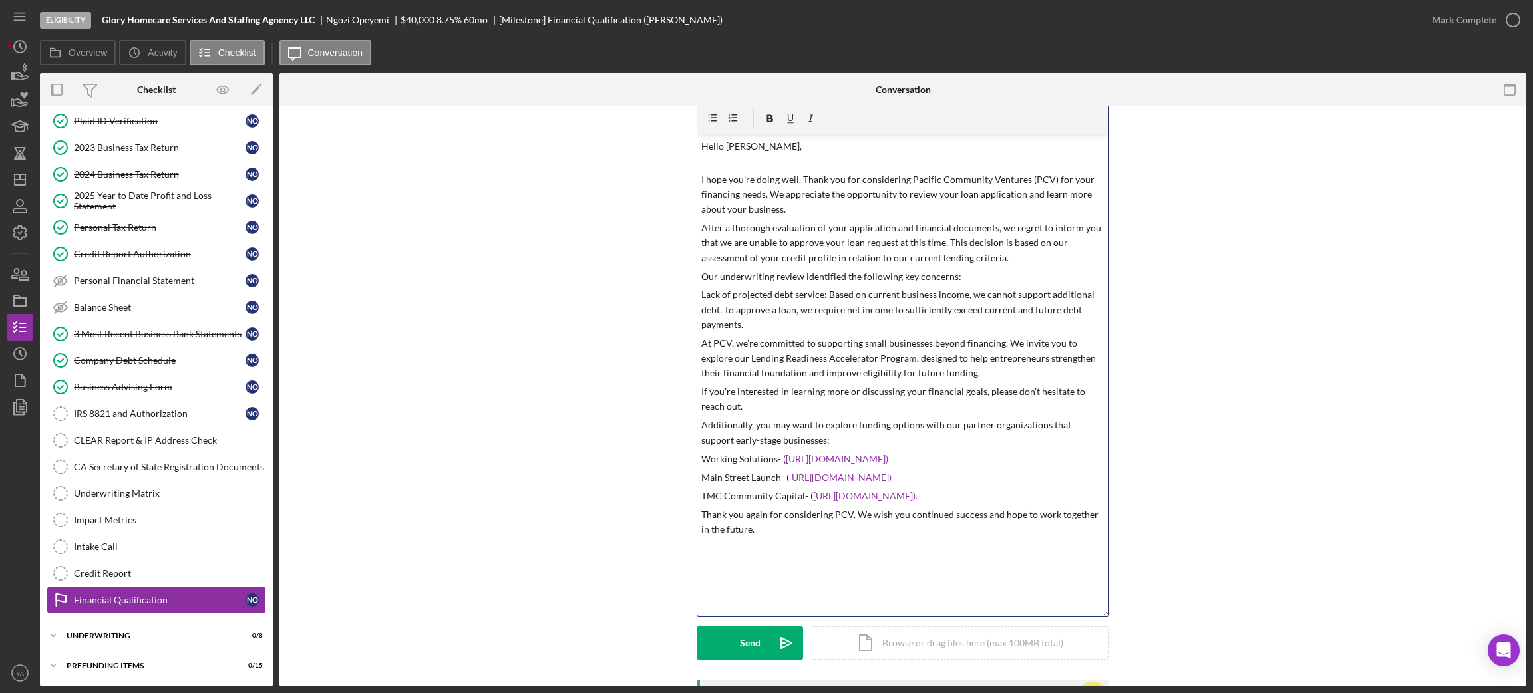
click at [817, 289] on p "Lack of projected debt service: Based on current business income, we cannot sup…" at bounding box center [903, 309] width 404 height 45
drag, startPoint x: 899, startPoint y: 273, endPoint x: 948, endPoint y: 275, distance: 48.6
click at [948, 275] on p "Our underwriting review identified the following key concerns:" at bounding box center [903, 276] width 404 height 15
click at [947, 275] on p "Our underwriting review identified the following key concerns:" at bounding box center [903, 276] width 404 height 15
drag, startPoint x: 897, startPoint y: 277, endPoint x: 948, endPoint y: 277, distance: 51.2
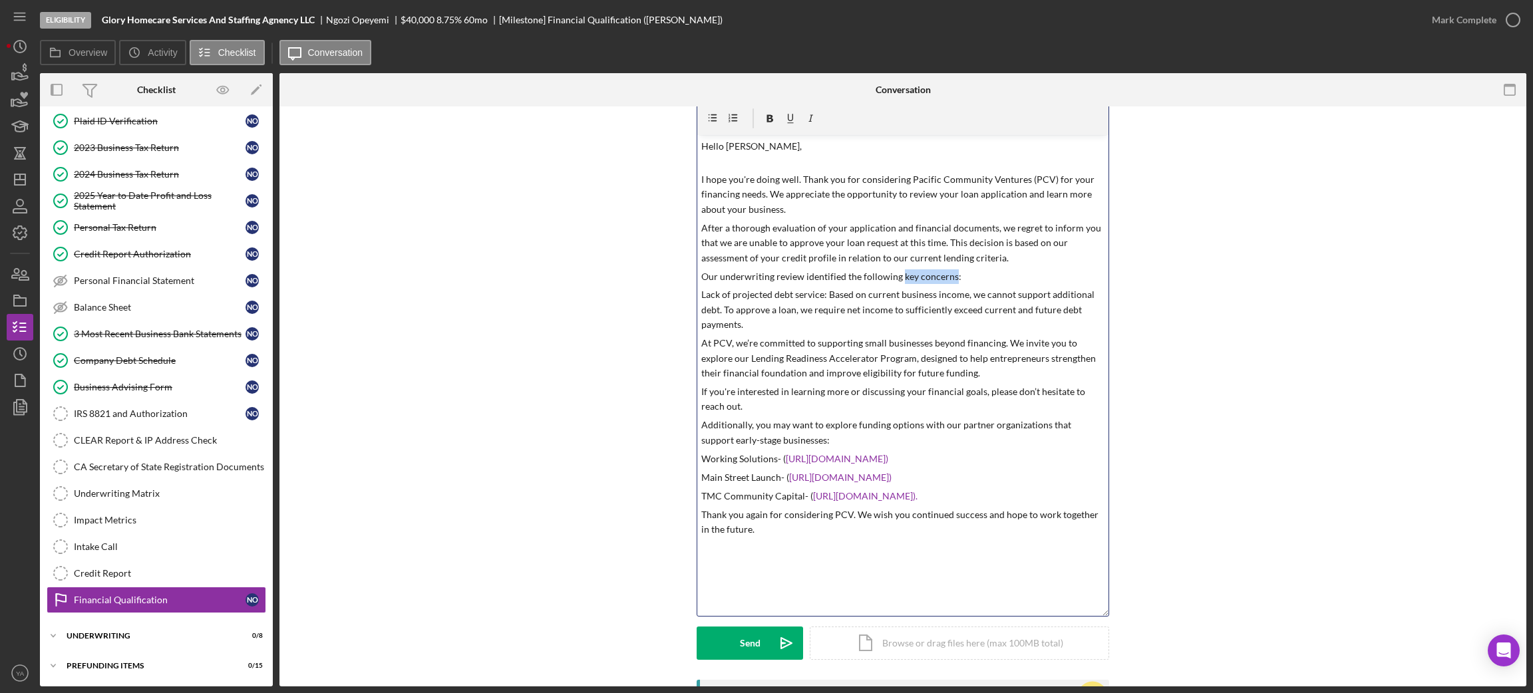
click at [948, 277] on p "Our underwriting review identified the following key concerns:" at bounding box center [903, 276] width 404 height 15
click at [992, 387] on p "If you're interested in learning more or discussing your financial goals, pleas…" at bounding box center [903, 400] width 404 height 30
drag, startPoint x: 699, startPoint y: 297, endPoint x: 819, endPoint y: 294, distance: 119.8
click at [819, 294] on p "Lack of projected debt service: Based on current business income, we cannot sup…" at bounding box center [903, 309] width 404 height 45
click at [826, 315] on p "Lack of projected debt service : Based on current business income, we cannot su…" at bounding box center [903, 309] width 404 height 45
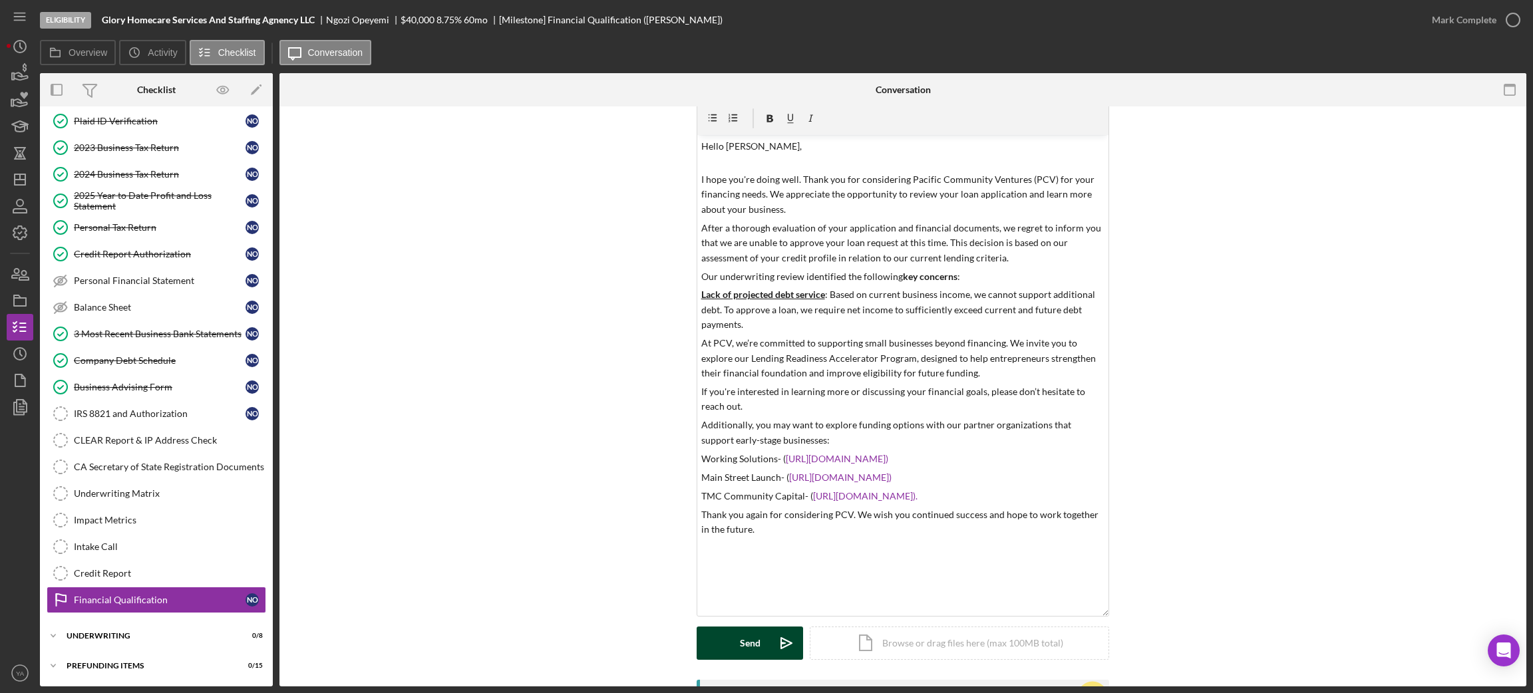
click at [779, 645] on icon "Icon/icon-invite-send" at bounding box center [786, 643] width 33 height 33
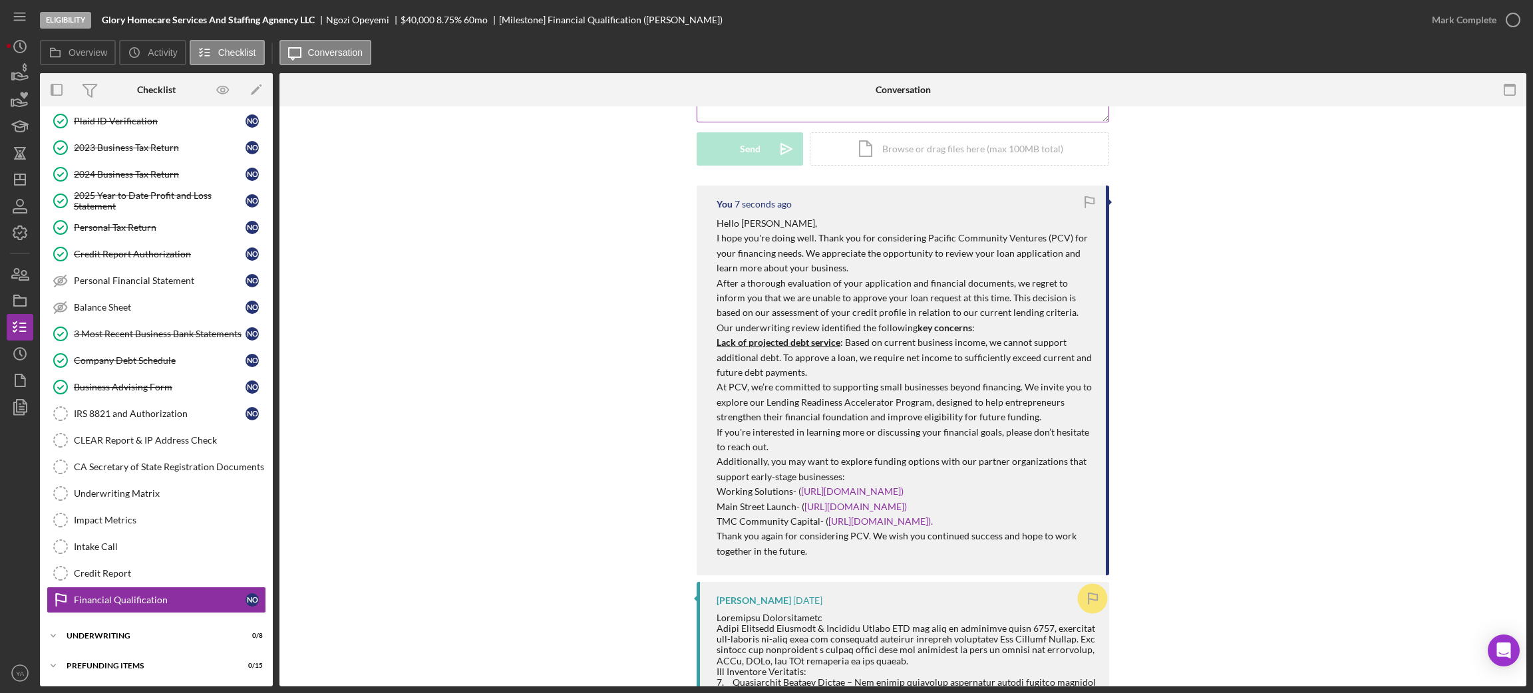
scroll to position [546, 0]
click at [25, 172] on icon "Icon/Dashboard" at bounding box center [19, 179] width 33 height 33
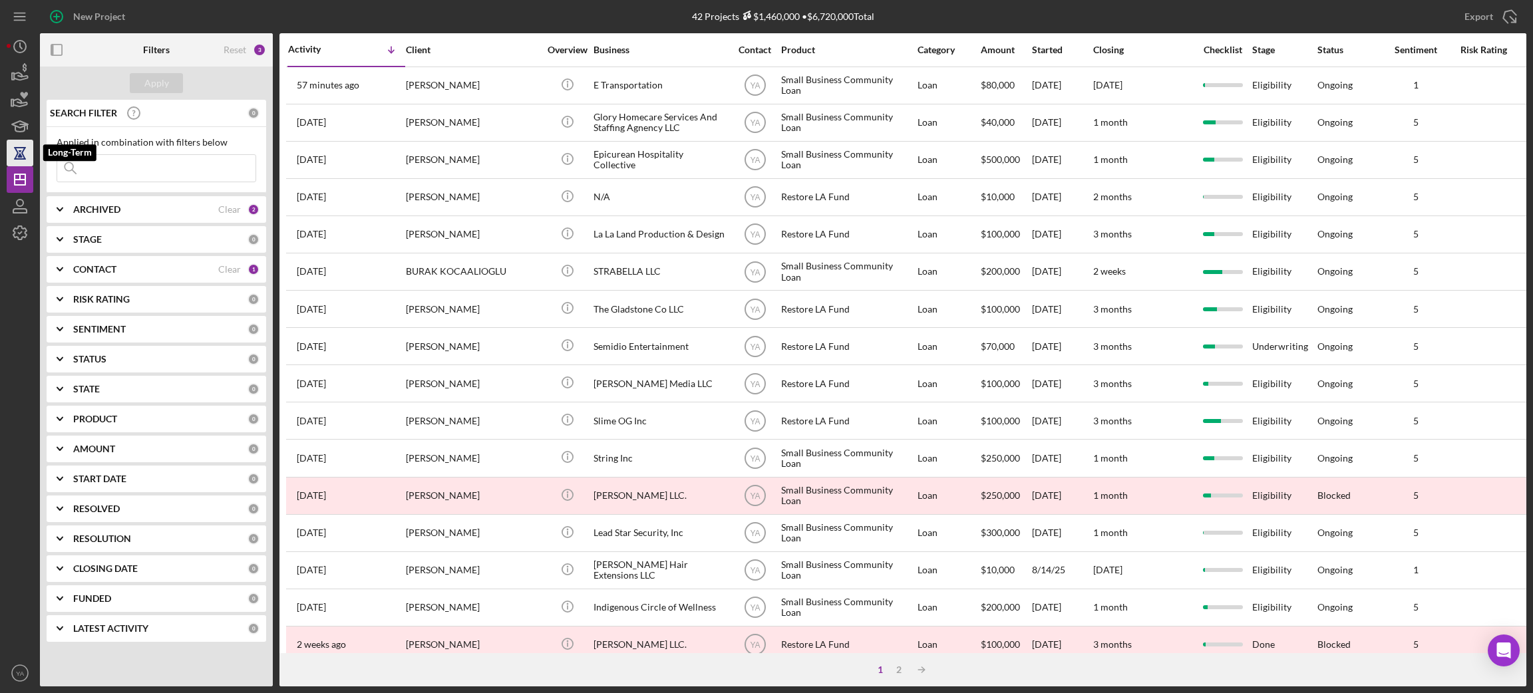
click at [23, 142] on icon "button" at bounding box center [19, 152] width 33 height 33
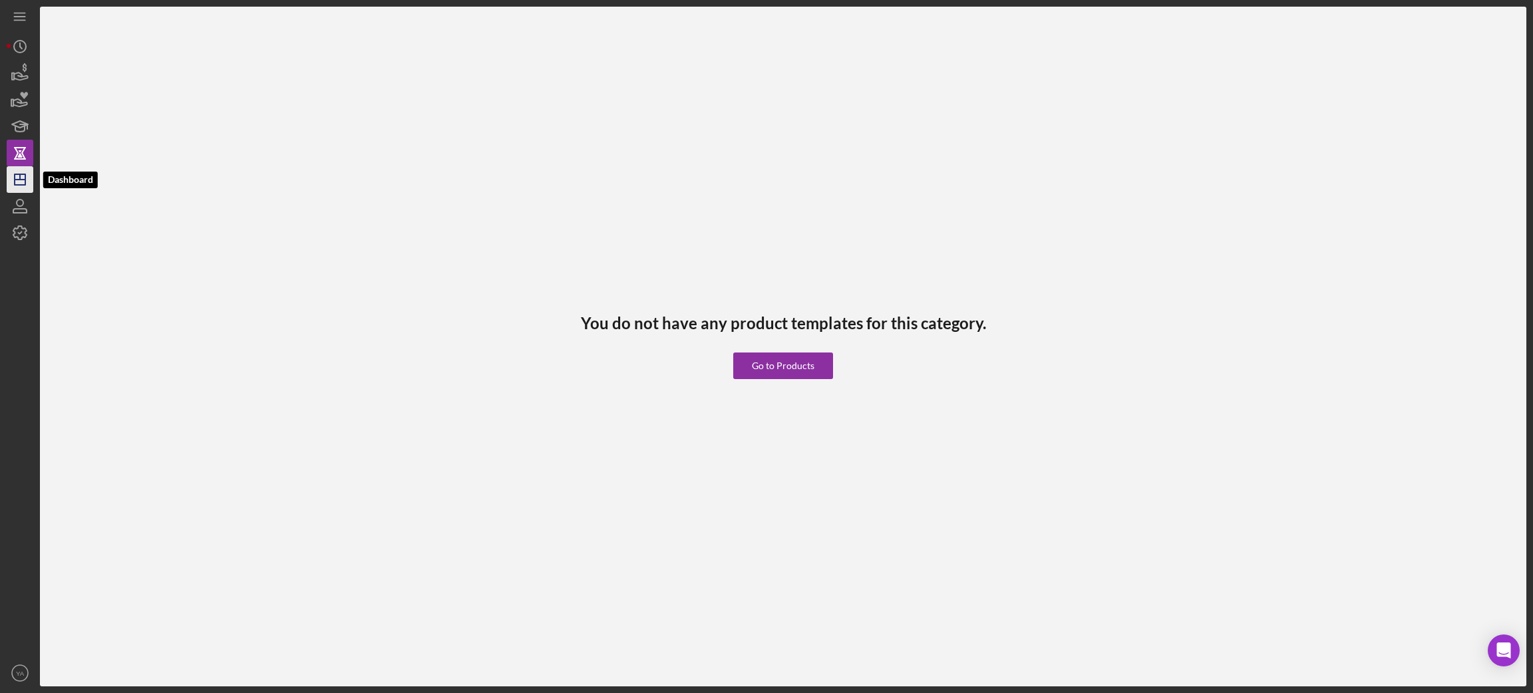
click at [26, 177] on icon "Icon/Dashboard" at bounding box center [19, 179] width 33 height 33
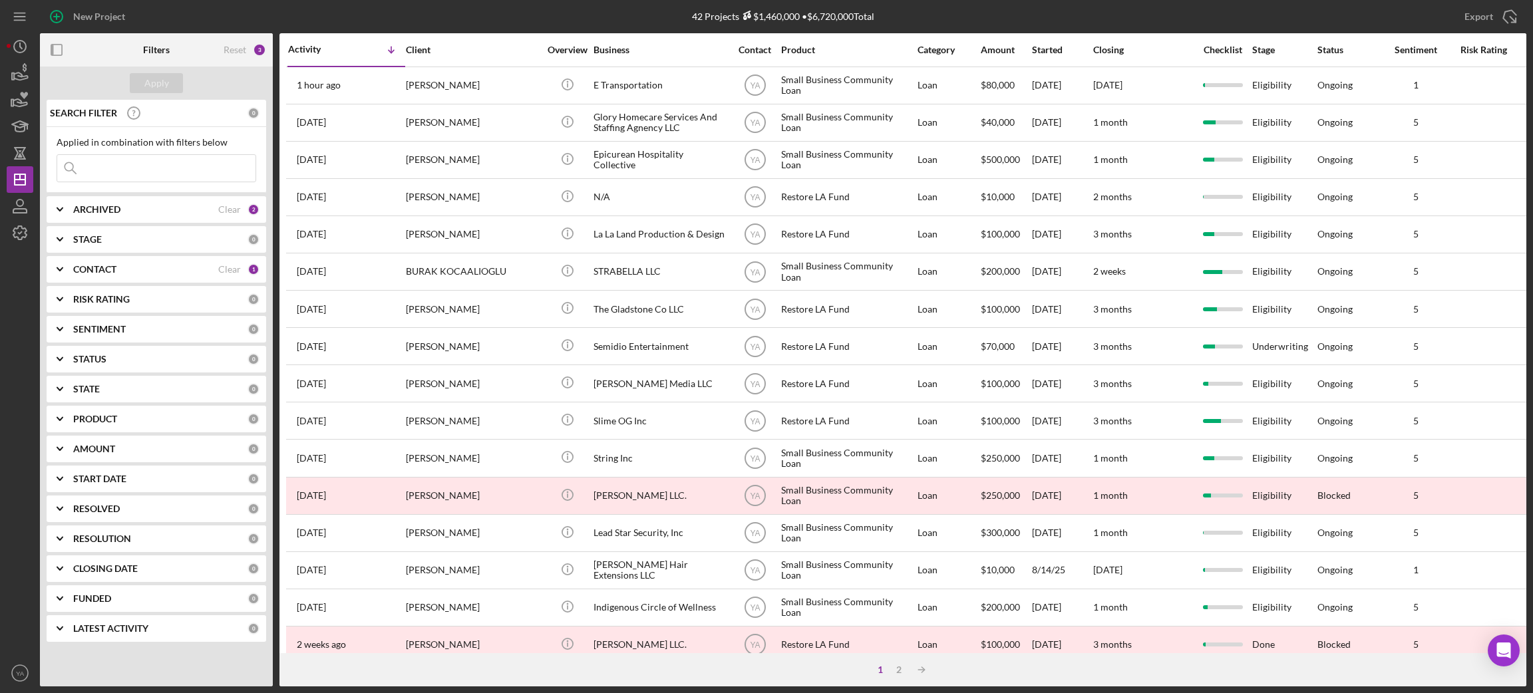
click at [125, 210] on div "ARCHIVED" at bounding box center [145, 209] width 145 height 11
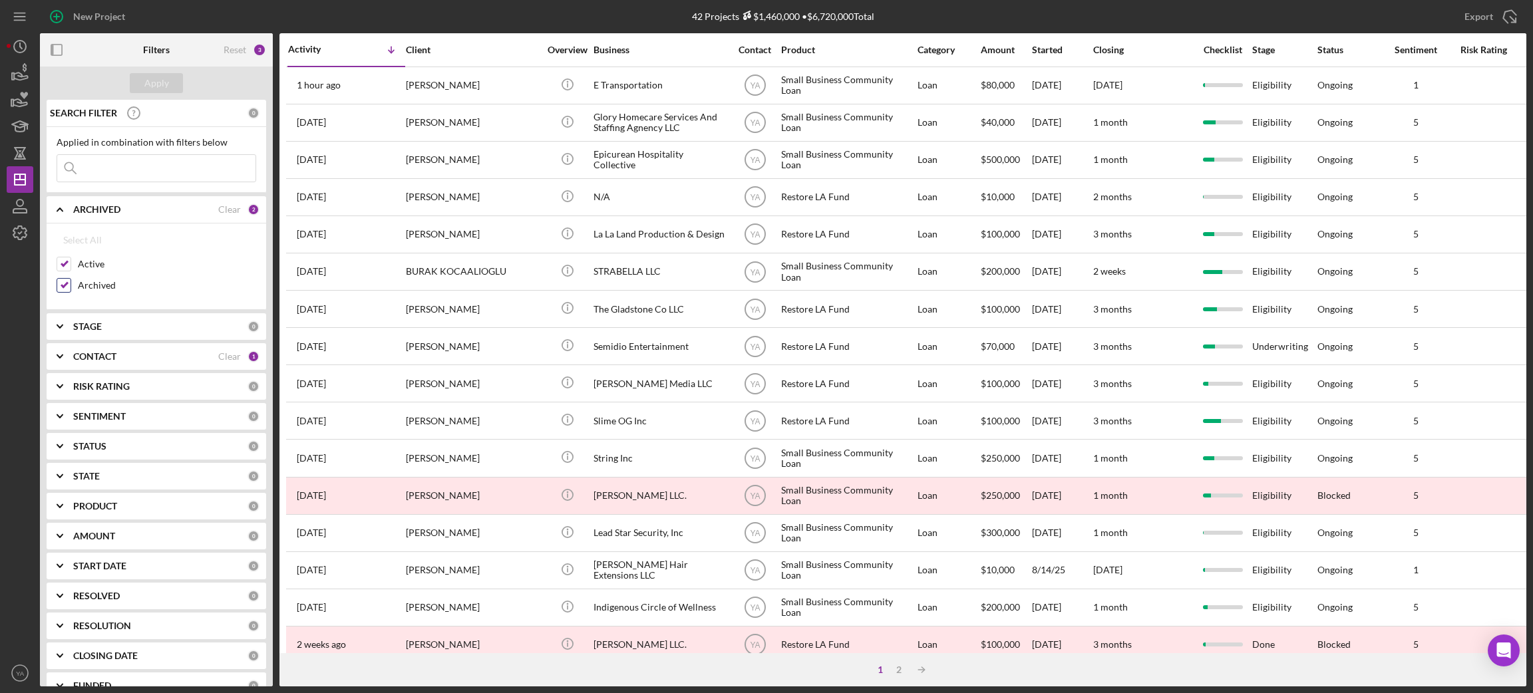
drag, startPoint x: 73, startPoint y: 283, endPoint x: 65, endPoint y: 285, distance: 8.2
click at [65, 285] on div "Archived" at bounding box center [157, 288] width 200 height 21
click at [65, 285] on input "Archived" at bounding box center [63, 285] width 13 height 13
checkbox input "false"
click at [150, 82] on div "Apply" at bounding box center [156, 83] width 25 height 20
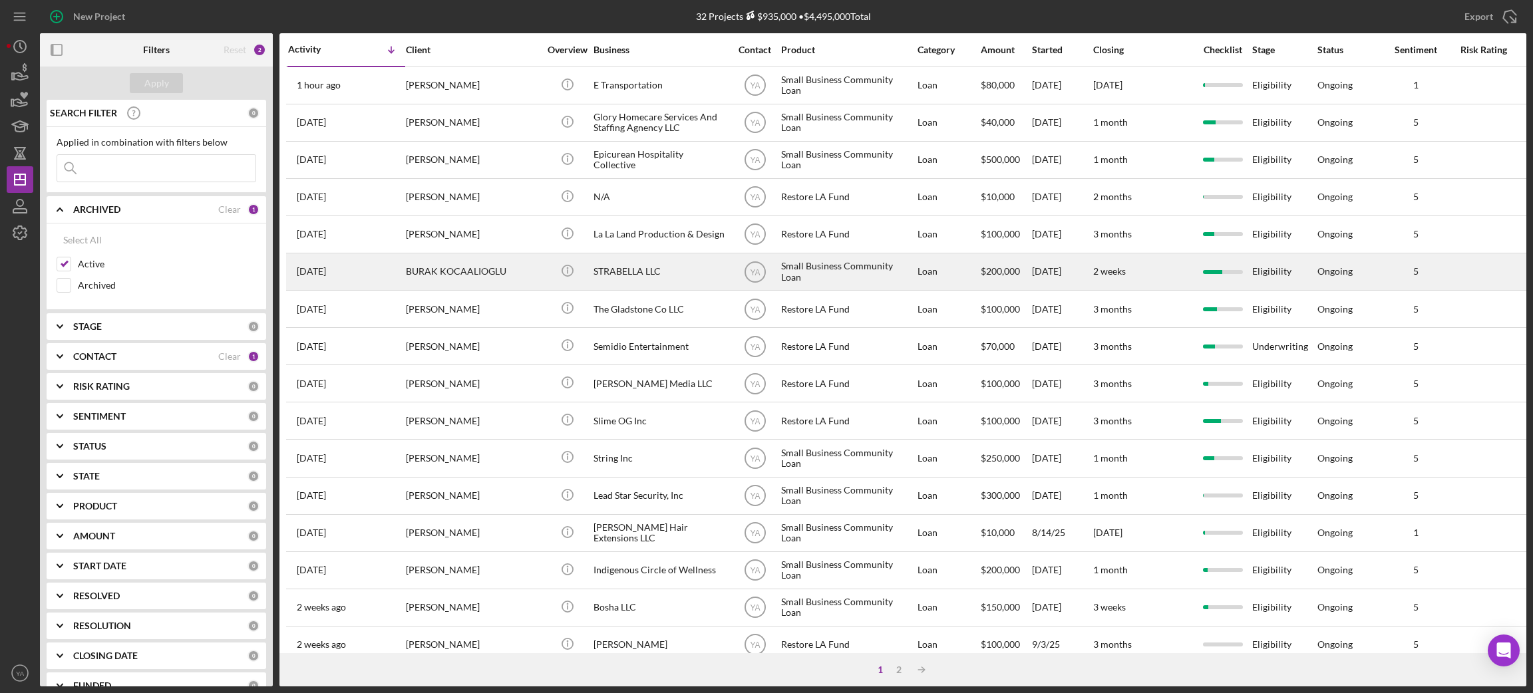
click at [617, 278] on div "STRABELLA LLC" at bounding box center [659, 271] width 133 height 35
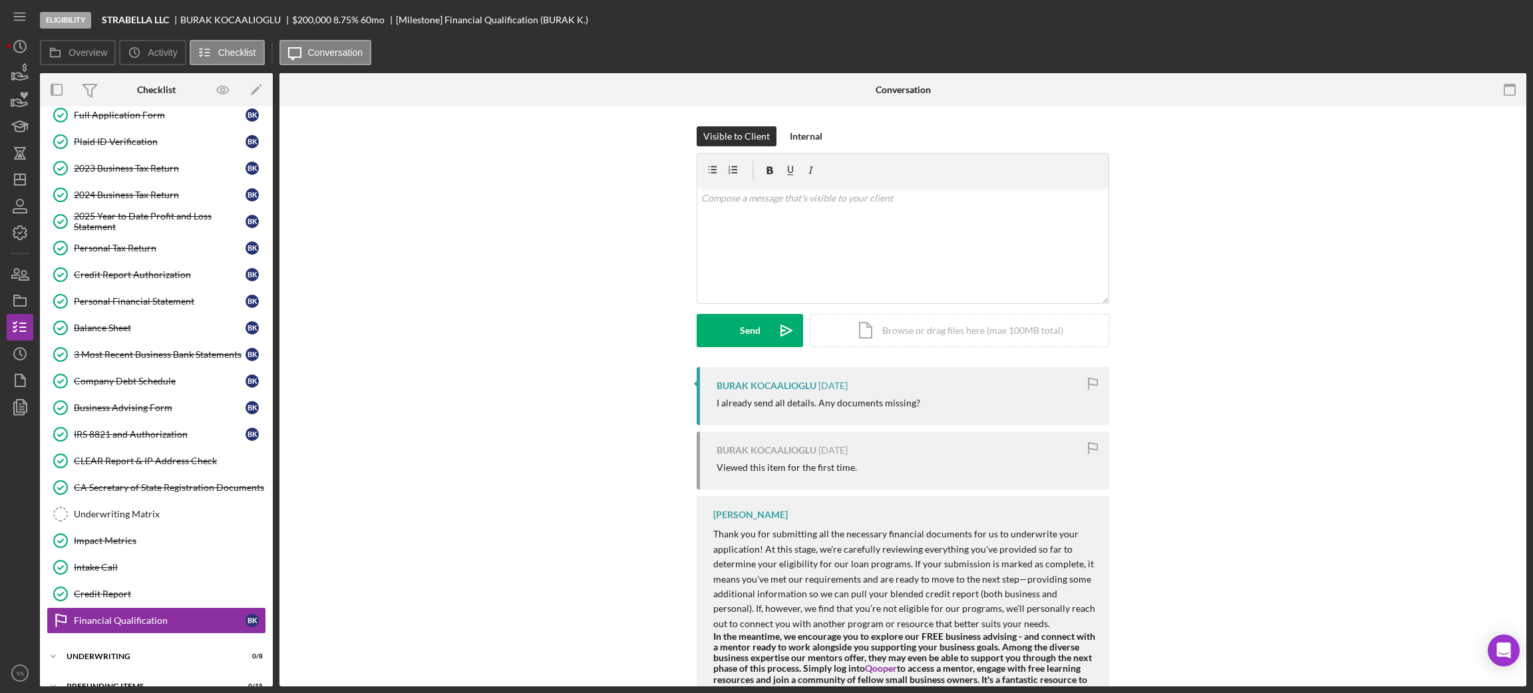
scroll to position [92, 0]
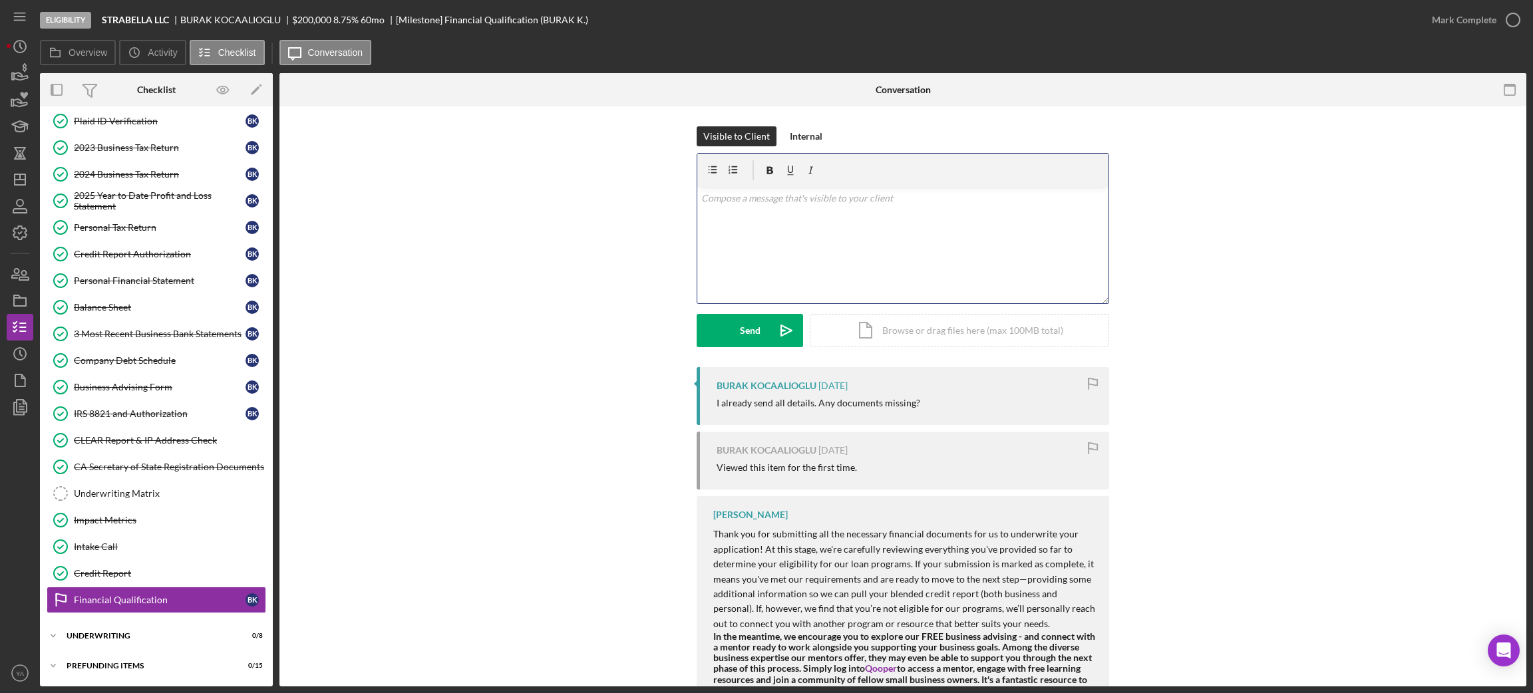
click at [762, 237] on div "v Color teal Color pink Remove color Add row above Add row below Add column bef…" at bounding box center [902, 245] width 411 height 116
click at [713, 195] on p "Not if there is I will be leeting you know" at bounding box center [903, 198] width 404 height 15
click at [881, 202] on p "No, if there is I will be leeting you know" at bounding box center [903, 198] width 404 height 15
click at [796, 194] on p "No, if there is I will be leeting you know" at bounding box center [903, 198] width 404 height 15
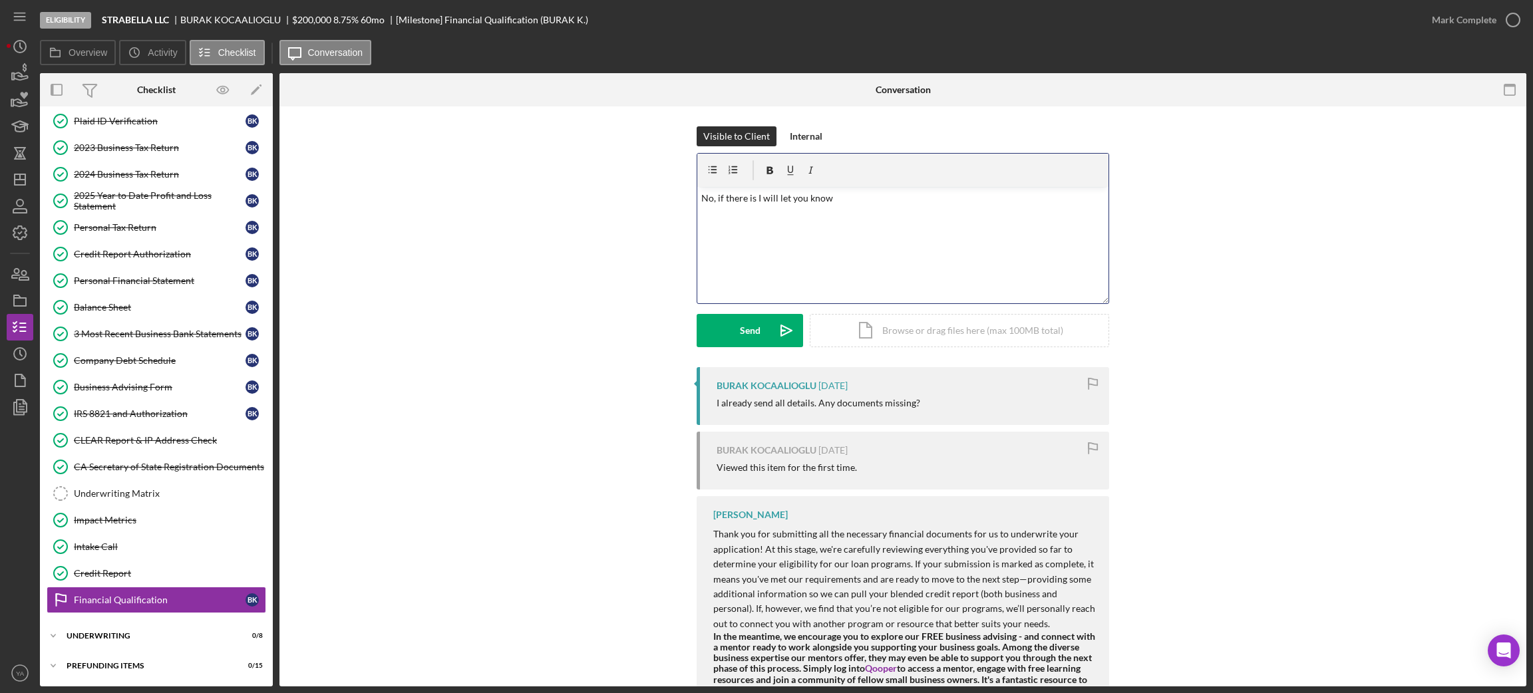
click at [840, 206] on div "v Color teal Color pink Remove color Add row above Add row below Add column bef…" at bounding box center [902, 245] width 411 height 116
click at [732, 325] on button "Send Icon/icon-invite-send" at bounding box center [750, 330] width 106 height 33
